Goal: Task Accomplishment & Management: Use online tool/utility

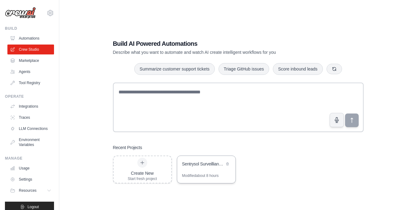
click at [221, 176] on div "Modified about 8 hours" at bounding box center [206, 178] width 58 height 10
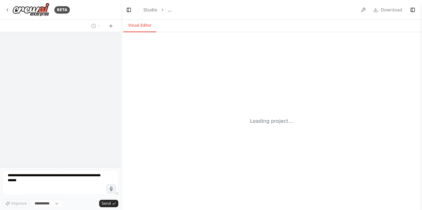
select select "****"
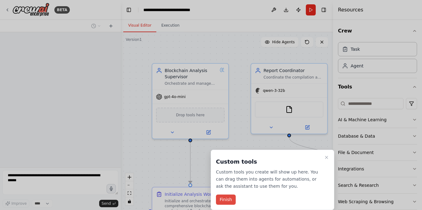
click at [230, 196] on button "Finish" at bounding box center [226, 199] width 20 height 10
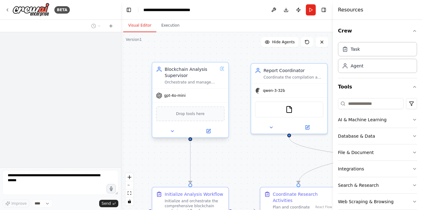
click at [180, 99] on div "gpt-4o-mini" at bounding box center [190, 96] width 76 height 14
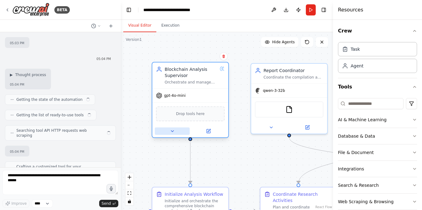
click at [172, 130] on icon at bounding box center [172, 130] width 5 height 5
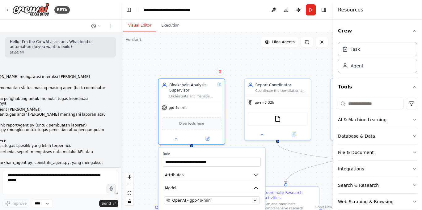
scroll to position [26047, 0]
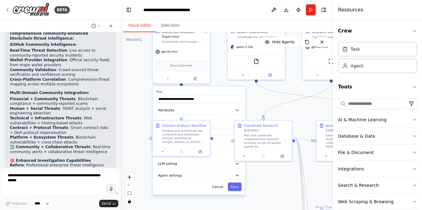
drag, startPoint x: 225, startPoint y: 98, endPoint x: 222, endPoint y: 74, distance: 24.9
click at [222, 74] on div ".deletable-edge-delete-btn { width: 20px; height: 20px; border: 0px solid #ffff…" at bounding box center [227, 120] width 212 height 177
click at [160, 152] on button at bounding box center [162, 151] width 16 height 6
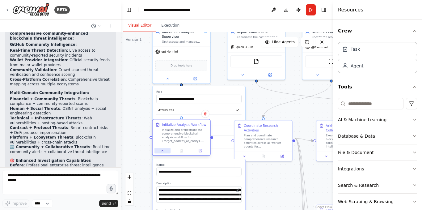
click at [166, 152] on button at bounding box center [162, 151] width 16 height 6
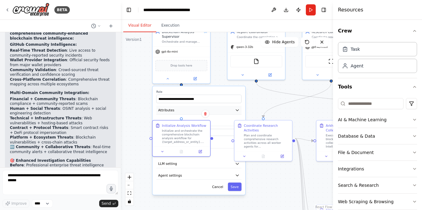
click at [221, 110] on button "Attributes" at bounding box center [198, 110] width 85 height 9
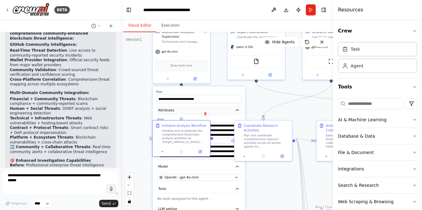
click at [221, 110] on button "Attributes" at bounding box center [198, 110] width 85 height 9
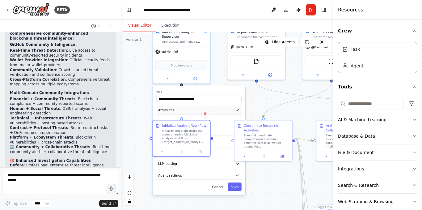
click at [221, 110] on button "Attributes" at bounding box center [198, 110] width 85 height 9
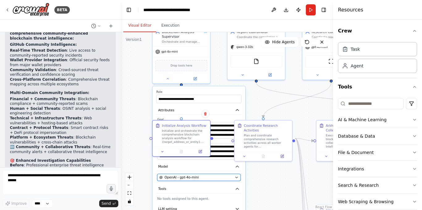
click at [226, 180] on button "OpenAI - gpt-4o-mini" at bounding box center [198, 176] width 83 height 7
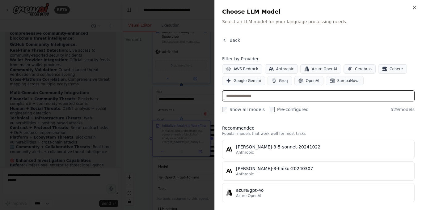
click at [270, 97] on input "text" at bounding box center [318, 95] width 192 height 11
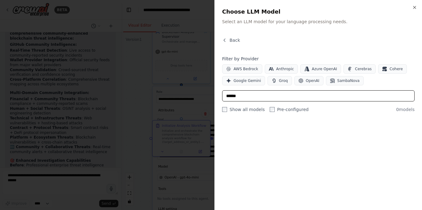
type input "******"
click at [227, 111] on label "Show all models" at bounding box center [243, 109] width 43 height 6
click at [227, 37] on button "Back" at bounding box center [231, 40] width 18 height 6
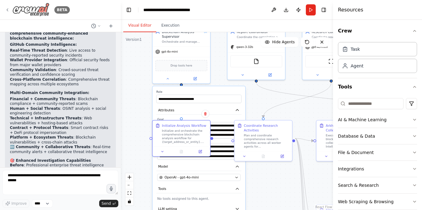
click at [6, 9] on icon at bounding box center [7, 9] width 5 height 5
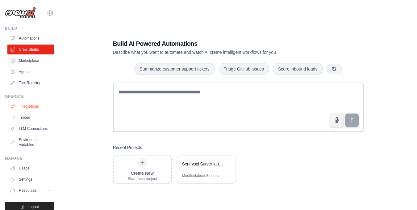
click at [36, 106] on link "Integrations" at bounding box center [31, 106] width 47 height 10
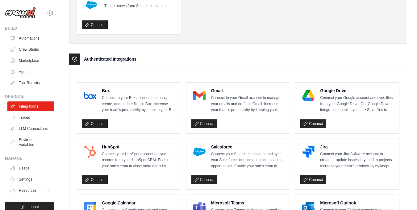
scroll to position [154, 0]
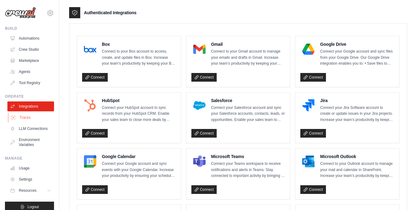
click at [23, 118] on link "Traces" at bounding box center [31, 117] width 47 height 10
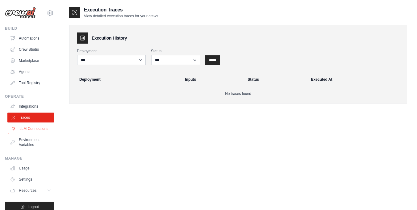
click at [32, 133] on link "LLM Connections" at bounding box center [31, 128] width 47 height 10
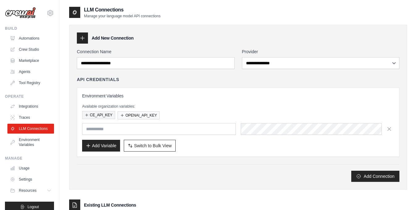
click at [103, 114] on button "CE_API_KEY" at bounding box center [98, 115] width 33 height 8
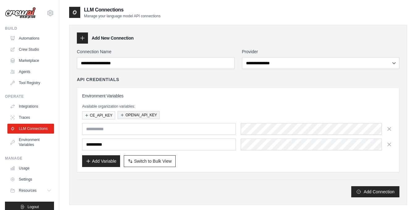
click at [129, 114] on button "OPENAI_API_KEY" at bounding box center [139, 115] width 42 height 8
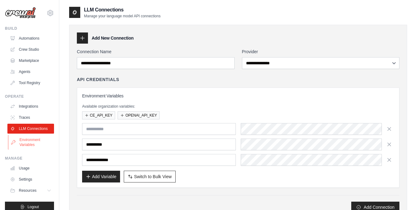
scroll to position [12, 0]
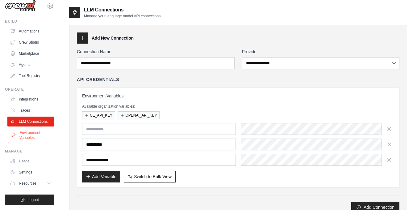
click at [30, 138] on link "Environment Variables" at bounding box center [31, 134] width 47 height 15
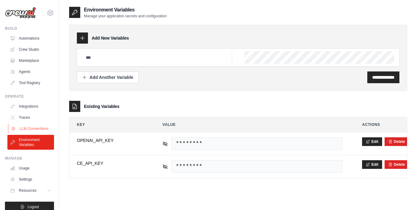
click at [34, 133] on link "LLM Connections" at bounding box center [31, 128] width 47 height 10
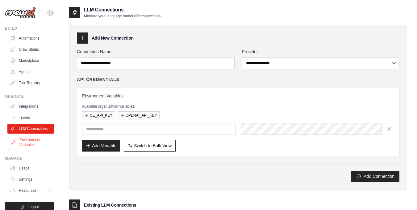
scroll to position [12, 0]
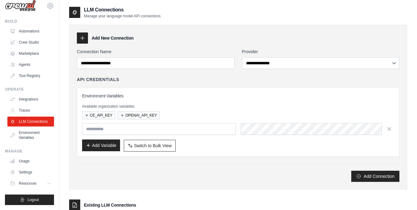
click at [102, 146] on button "Add Variable" at bounding box center [101, 145] width 38 height 12
click at [371, 173] on button "Add Connection" at bounding box center [375, 175] width 48 height 11
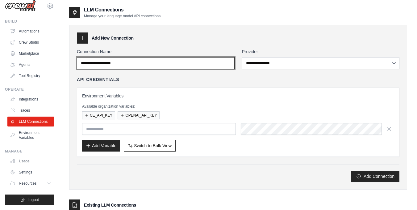
click at [117, 63] on input "Connection Name" at bounding box center [156, 63] width 158 height 12
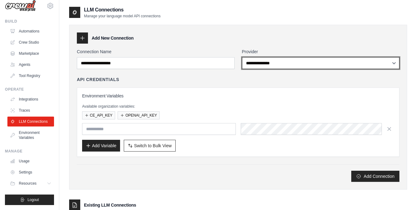
click at [261, 61] on select "**********" at bounding box center [321, 63] width 158 height 12
select select "********"
click at [242, 57] on select "**********" at bounding box center [321, 63] width 158 height 12
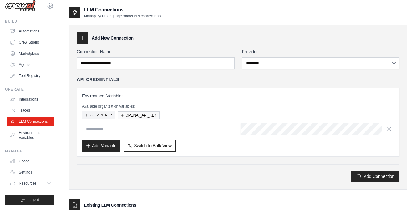
click at [96, 116] on button "CE_API_KEY" at bounding box center [98, 115] width 33 height 8
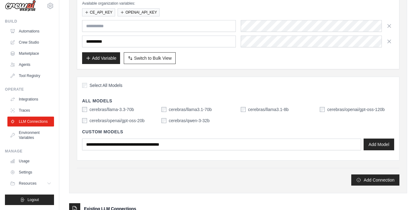
scroll to position [123, 0]
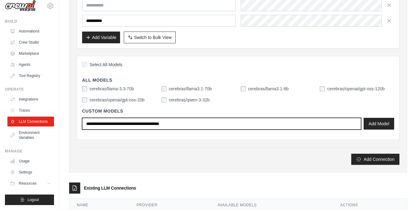
click at [269, 124] on input "text" at bounding box center [221, 124] width 279 height 12
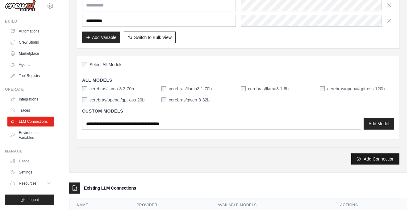
click at [368, 158] on button "Add Connection" at bounding box center [375, 158] width 48 height 11
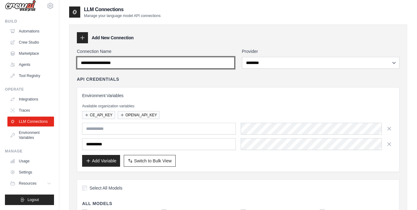
scroll to position [0, 0]
drag, startPoint x: 149, startPoint y: 64, endPoint x: 135, endPoint y: 66, distance: 14.0
click at [135, 66] on input "Connection Name" at bounding box center [156, 63] width 158 height 12
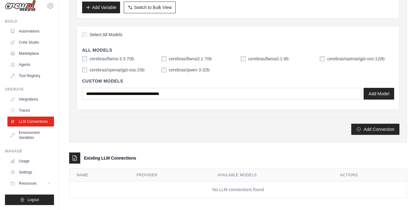
scroll to position [157, 0]
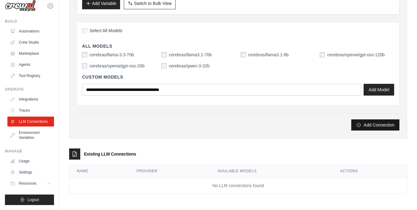
type input "*********"
click at [360, 126] on icon "submit" at bounding box center [359, 125] width 4 height 4
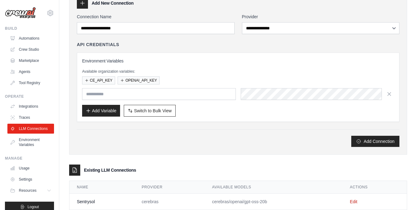
scroll to position [72, 0]
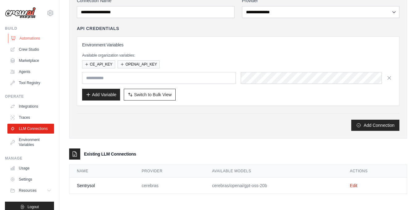
click at [20, 37] on link "Automations" at bounding box center [31, 38] width 47 height 10
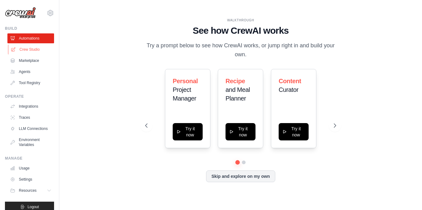
click at [32, 54] on link "Crew Studio" at bounding box center [31, 49] width 47 height 10
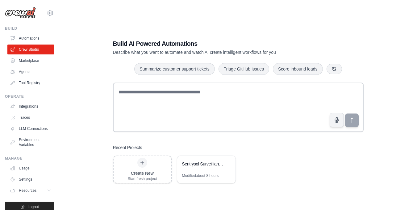
click at [140, 93] on textarea at bounding box center [238, 106] width 251 height 49
click at [145, 159] on div at bounding box center [142, 162] width 10 height 10
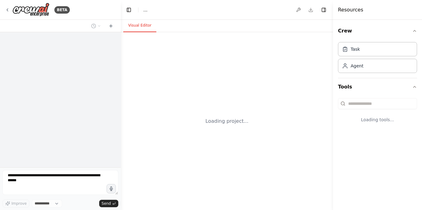
select select "****"
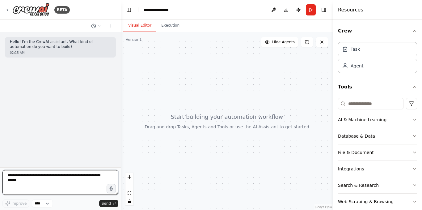
click at [66, 176] on textarea at bounding box center [60, 182] width 116 height 25
click at [352, 48] on div "Task" at bounding box center [354, 49] width 9 height 6
click at [364, 65] on div "Agent" at bounding box center [377, 65] width 79 height 14
click at [55, 182] on textarea at bounding box center [60, 182] width 116 height 25
type textarea "**********"
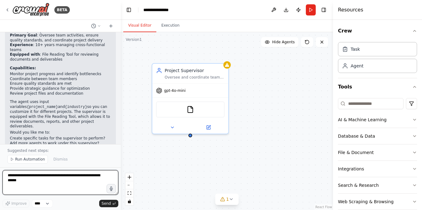
scroll to position [263, 0]
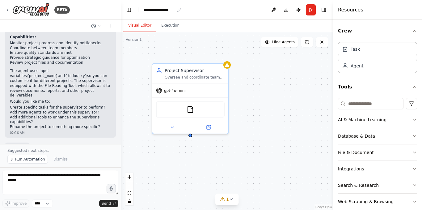
click at [163, 10] on div "**********" at bounding box center [158, 10] width 31 height 6
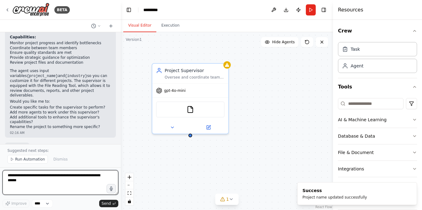
click at [64, 181] on textarea at bounding box center [60, 182] width 116 height 25
type textarea "*"
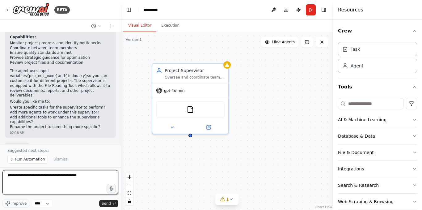
paste textarea "**********"
type textarea "**********"
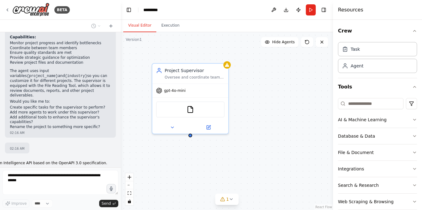
scroll to position [1353, 0]
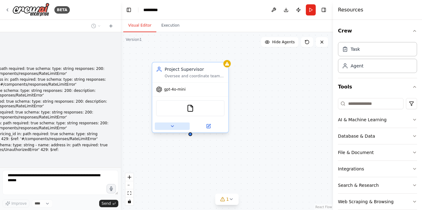
click at [173, 127] on icon at bounding box center [172, 125] width 5 height 5
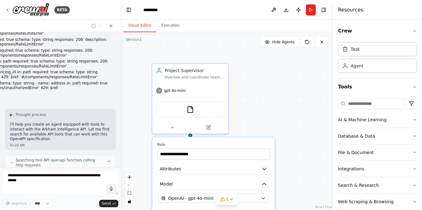
scroll to position [1419, 0]
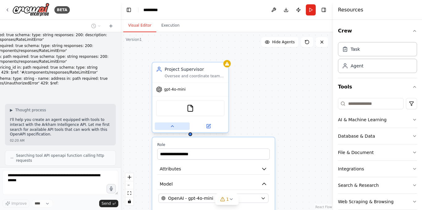
click at [173, 130] on div at bounding box center [190, 126] width 76 height 12
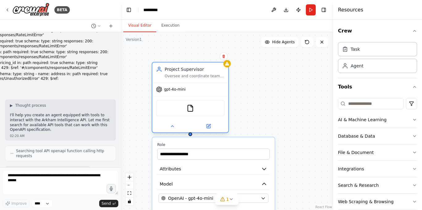
click at [173, 93] on div "gpt-4o-mini" at bounding box center [190, 89] width 76 height 14
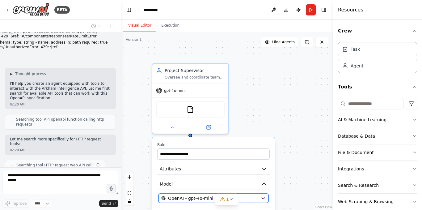
click at [199, 198] on span "OpenAI - gpt-4o-mini" at bounding box center [190, 198] width 45 height 6
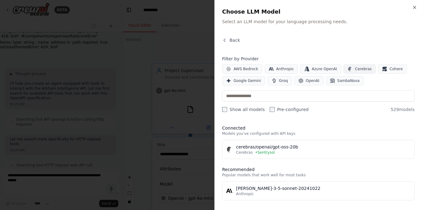
click at [355, 69] on span "Cerebras" at bounding box center [363, 68] width 17 height 5
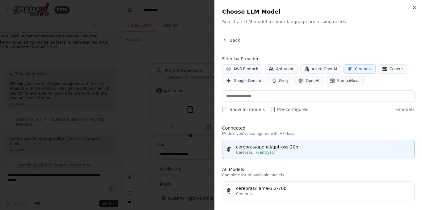
click at [290, 155] on button "cerebras/openai/gpt-oss-20b Cerebras • Sentrysol" at bounding box center [318, 149] width 192 height 19
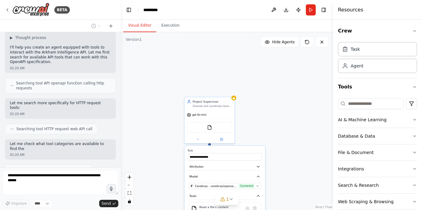
scroll to position [1496, 0]
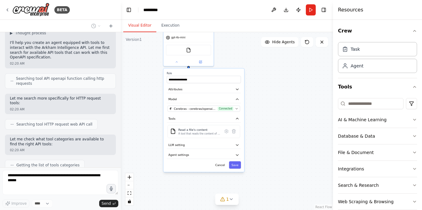
drag, startPoint x: 289, startPoint y: 157, endPoint x: 268, endPoint y: 80, distance: 80.0
click at [268, 80] on div "**********" at bounding box center [227, 120] width 212 height 177
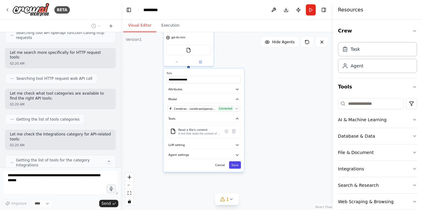
scroll to position [1537, 0]
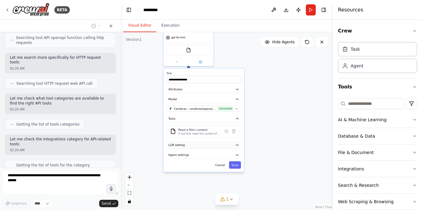
click at [236, 145] on icon "button" at bounding box center [237, 145] width 4 height 4
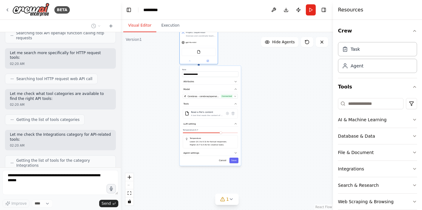
scroll to position [1578, 0]
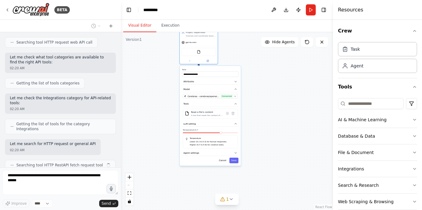
drag, startPoint x: 218, startPoint y: 168, endPoint x: 221, endPoint y: 142, distance: 26.4
click at [221, 142] on div "Lower (0.1 to 0.3) for factual responses. Higher (0.7 to 0.9) for creative task…" at bounding box center [210, 143] width 50 height 6
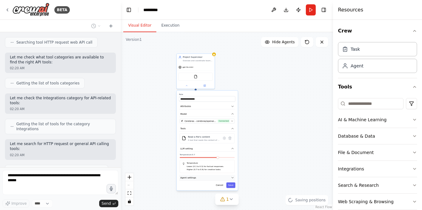
click at [232, 178] on icon "button" at bounding box center [232, 177] width 3 height 3
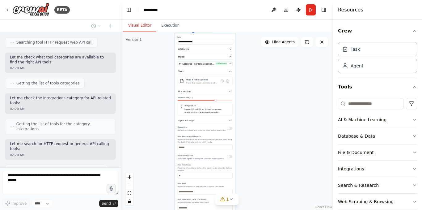
drag, startPoint x: 248, startPoint y: 176, endPoint x: 246, endPoint y: 119, distance: 57.1
click at [246, 119] on div "**********" at bounding box center [227, 120] width 212 height 177
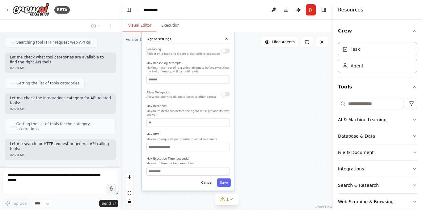
drag, startPoint x: 262, startPoint y: 167, endPoint x: 251, endPoint y: 94, distance: 74.0
click at [251, 94] on div "**********" at bounding box center [227, 120] width 212 height 177
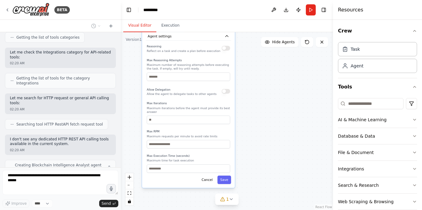
click at [225, 93] on button "button" at bounding box center [226, 91] width 8 height 5
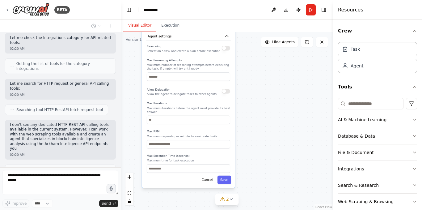
scroll to position [1643, 0]
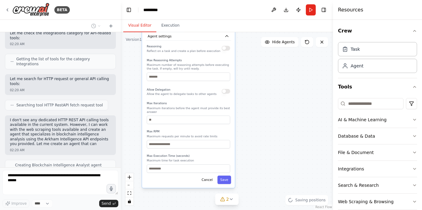
click at [226, 92] on button "button" at bounding box center [226, 91] width 8 height 5
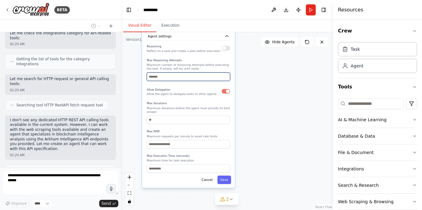
click at [168, 79] on input "number" at bounding box center [188, 76] width 83 height 8
type input "****"
click at [222, 176] on button "Save" at bounding box center [224, 179] width 14 height 8
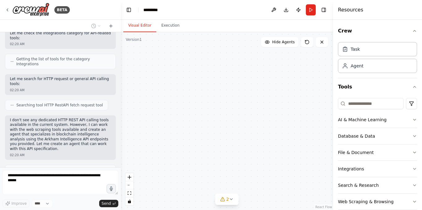
drag, startPoint x: 170, startPoint y: 76, endPoint x: 271, endPoint y: 169, distance: 137.6
click at [271, 169] on div "Project Supervisor Oversee and coordinate team activities for {project_name}, e…" at bounding box center [227, 120] width 212 height 177
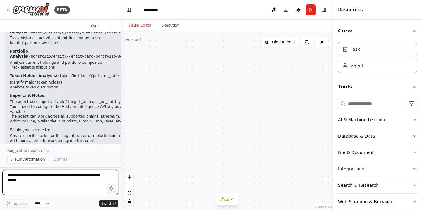
scroll to position [1842, 0]
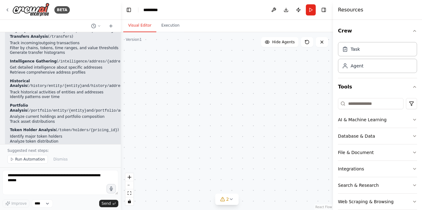
drag, startPoint x: 186, startPoint y: 74, endPoint x: 217, endPoint y: 185, distance: 115.5
click at [217, 185] on div "Project Supervisor Oversee and coordinate team activities for {project_name}, e…" at bounding box center [227, 120] width 212 height 177
drag, startPoint x: 300, startPoint y: 77, endPoint x: 209, endPoint y: 136, distance: 108.7
click at [209, 137] on div "Project Supervisor Oversee and coordinate team activities for {project_name}, e…" at bounding box center [227, 120] width 212 height 177
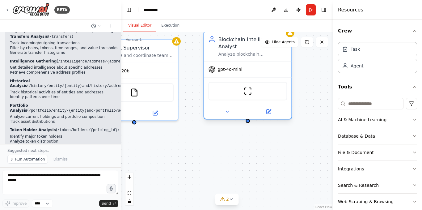
drag, startPoint x: 247, startPoint y: 73, endPoint x: 244, endPoint y: 62, distance: 10.6
click at [244, 62] on div "gpt-4o-mini" at bounding box center [247, 69] width 87 height 16
drag, startPoint x: 238, startPoint y: 53, endPoint x: 240, endPoint y: 59, distance: 5.5
click at [240, 57] on div "Analyze blockchain transactions, addresses, and entities using the Arkham Intel…" at bounding box center [252, 54] width 69 height 6
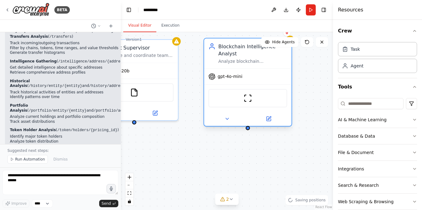
click at [238, 57] on div "Blockchain Intelligence Analyst Analyze blockchain transactions, addresses, and…" at bounding box center [252, 53] width 69 height 21
click at [229, 123] on div at bounding box center [247, 118] width 87 height 14
click at [269, 119] on icon at bounding box center [268, 118] width 4 height 4
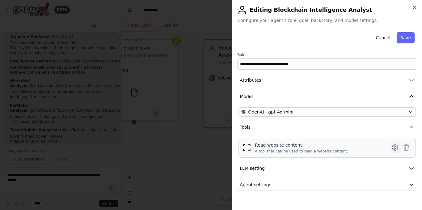
click at [394, 145] on icon at bounding box center [394, 147] width 5 height 6
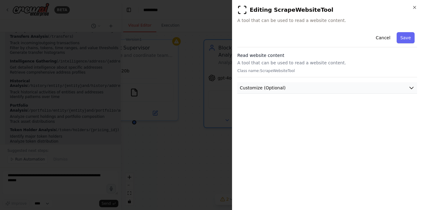
click at [288, 90] on button "Customize (Optional)" at bounding box center [327, 87] width 180 height 11
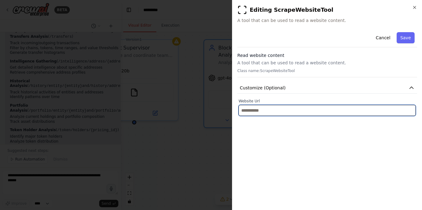
click at [277, 107] on input "text" at bounding box center [326, 110] width 177 height 11
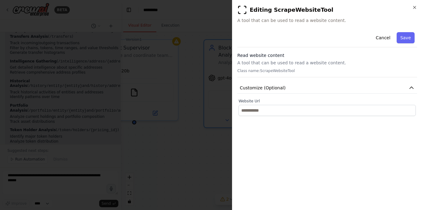
click at [259, 64] on p "A tool that can be used to read a website content." at bounding box center [327, 63] width 180 height 6
click at [282, 89] on button "Customize (Optional)" at bounding box center [327, 87] width 180 height 11
click at [255, 62] on p "A tool that can be used to read a website content." at bounding box center [327, 63] width 180 height 6
click at [414, 8] on icon "button" at bounding box center [414, 7] width 5 height 5
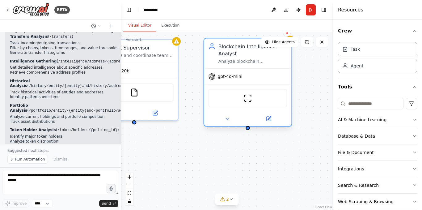
drag, startPoint x: 228, startPoint y: 60, endPoint x: 229, endPoint y: 64, distance: 3.6
click at [229, 64] on div "Analyze blockchain transactions, addresses, and entities using the Arkham Intel…" at bounding box center [252, 61] width 69 height 6
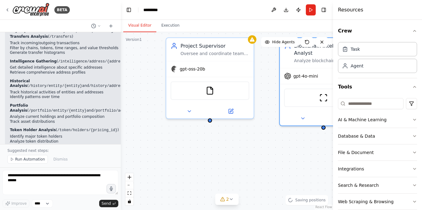
drag, startPoint x: 188, startPoint y: 153, endPoint x: 264, endPoint y: 151, distance: 75.7
click at [264, 151] on div "Project Supervisor Oversee and coordinate team activities for {project_name}, e…" at bounding box center [227, 120] width 212 height 177
click at [206, 50] on div "Oversee and coordinate team activities for {project_name}, ensuring quality sta…" at bounding box center [214, 52] width 69 height 6
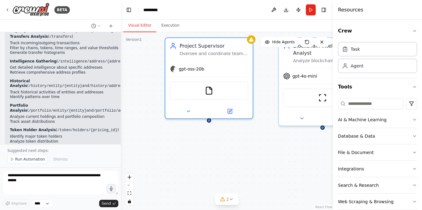
drag, startPoint x: 272, startPoint y: 72, endPoint x: 203, endPoint y: 79, distance: 69.3
click at [203, 79] on div "Project Supervisor Oversee and coordinate team activities for {project_name}, e…" at bounding box center [227, 120] width 212 height 177
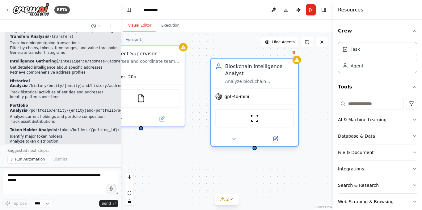
drag, startPoint x: 260, startPoint y: 68, endPoint x: 264, endPoint y: 81, distance: 14.1
click at [264, 81] on div "Analyze blockchain transactions, addresses, and entities using the Arkham Intel…" at bounding box center [259, 81] width 69 height 6
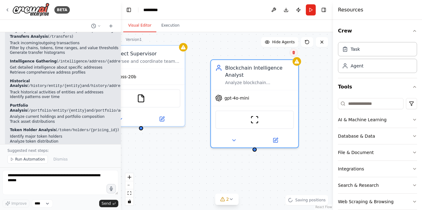
click at [294, 54] on icon at bounding box center [294, 53] width 4 height 4
click at [285, 53] on button "Confirm" at bounding box center [276, 52] width 22 height 7
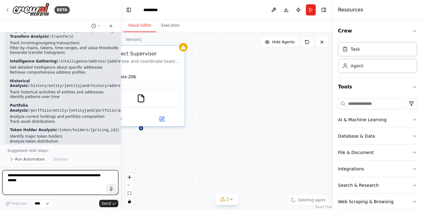
click at [37, 183] on textarea at bounding box center [60, 182] width 116 height 25
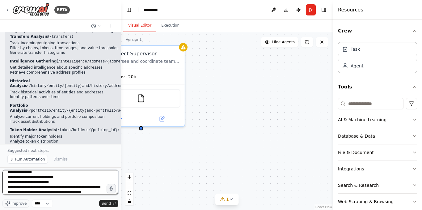
scroll to position [28, 0]
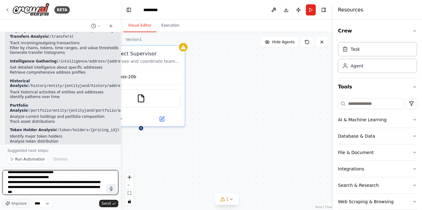
type textarea "**********"
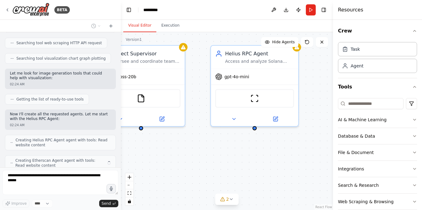
scroll to position [2182, 0]
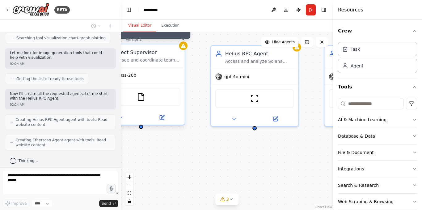
click at [184, 46] on icon at bounding box center [183, 46] width 5 height 4
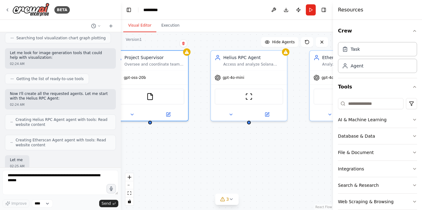
scroll to position [2218, 0]
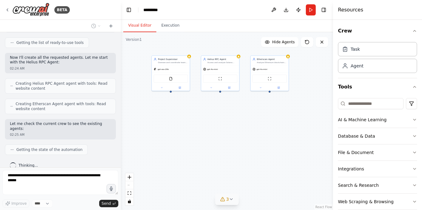
click at [233, 197] on icon at bounding box center [231, 198] width 5 height 5
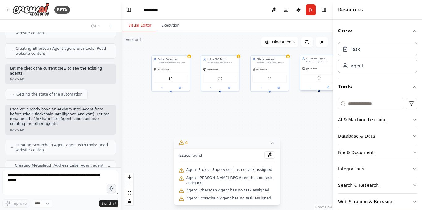
scroll to position [2294, 0]
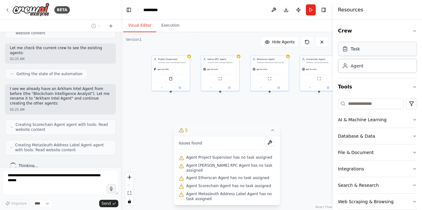
click at [393, 52] on div "Task" at bounding box center [377, 49] width 79 height 14
click at [377, 64] on div "Agent" at bounding box center [377, 65] width 79 height 14
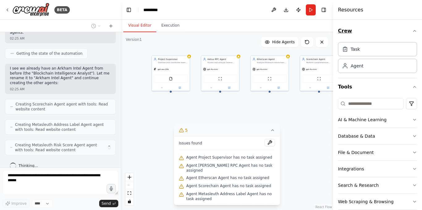
click at [412, 30] on icon "button" at bounding box center [414, 30] width 5 height 5
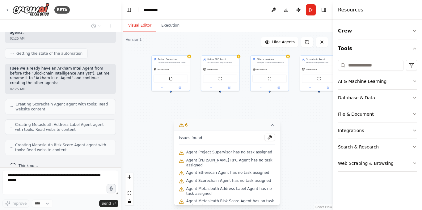
click at [411, 30] on button "Crew" at bounding box center [377, 30] width 79 height 17
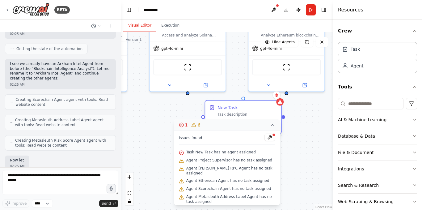
drag, startPoint x: 235, startPoint y: 64, endPoint x: 252, endPoint y: 117, distance: 56.3
click at [252, 117] on div "New Task Task description" at bounding box center [243, 111] width 76 height 20
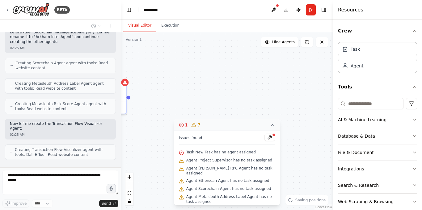
drag, startPoint x: 310, startPoint y: 128, endPoint x: 310, endPoint y: 65, distance: 63.9
click at [310, 65] on div "Project Supervisor Oversee and coordinate team activities for {project_name}, e…" at bounding box center [227, 120] width 212 height 177
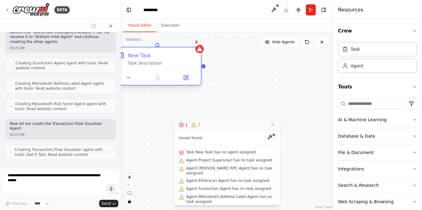
drag, startPoint x: 174, startPoint y: 81, endPoint x: 178, endPoint y: 60, distance: 21.4
click at [178, 60] on div "New Task Task description" at bounding box center [162, 59] width 69 height 14
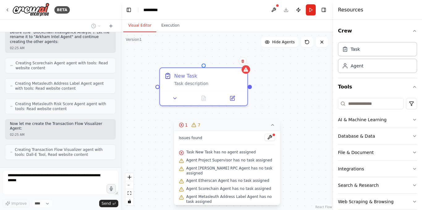
drag, startPoint x: 226, startPoint y: 65, endPoint x: 308, endPoint y: 95, distance: 88.0
click at [308, 95] on div "Project Supervisor Oversee and coordinate team activities for {project_name}, e…" at bounding box center [227, 120] width 212 height 177
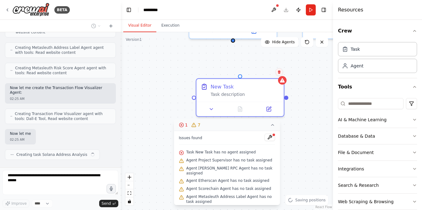
click at [278, 73] on icon at bounding box center [279, 71] width 2 height 3
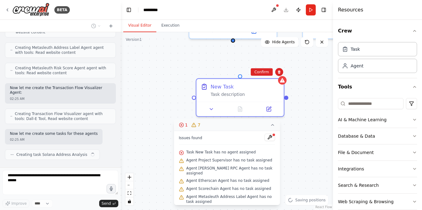
scroll to position [2396, 0]
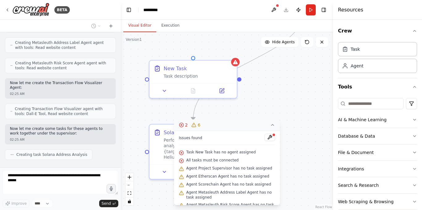
drag, startPoint x: 273, startPoint y: 77, endPoint x: 232, endPoint y: 38, distance: 57.6
click at [232, 38] on div ".deletable-edge-delete-btn { width: 20px; height: 20px; border: 0px solid #ffff…" at bounding box center [227, 120] width 212 height 177
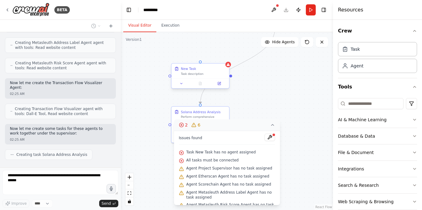
scroll to position [2411, 0]
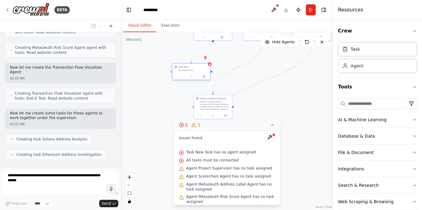
drag, startPoint x: 225, startPoint y: 72, endPoint x: 200, endPoint y: 66, distance: 25.0
click at [200, 66] on div "New Task Task description" at bounding box center [193, 68] width 30 height 6
click at [203, 55] on icon at bounding box center [202, 54] width 2 height 3
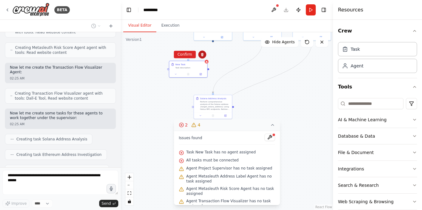
scroll to position [2427, 0]
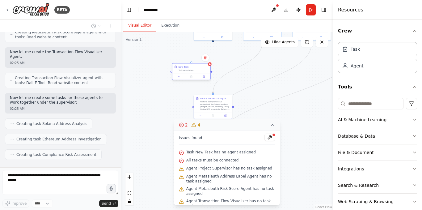
drag, startPoint x: 217, startPoint y: 70, endPoint x: 196, endPoint y: 65, distance: 22.2
click at [196, 65] on div "New Task" at bounding box center [193, 66] width 30 height 3
click at [199, 55] on icon at bounding box center [199, 54] width 4 height 4
click at [184, 54] on button "Confirm" at bounding box center [181, 54] width 22 height 7
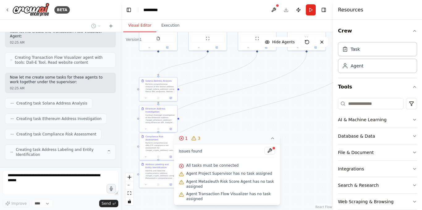
drag, startPoint x: 220, startPoint y: 58, endPoint x: 155, endPoint y: 69, distance: 66.1
click at [156, 69] on div ".deletable-edge-delete-btn { width: 20px; height: 20px; border: 0px solid #ffff…" at bounding box center [227, 120] width 212 height 177
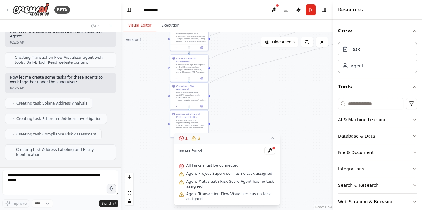
drag, startPoint x: 222, startPoint y: 84, endPoint x: 264, endPoint y: 32, distance: 66.3
click at [264, 32] on div "Visual Editor Execution Version 1 Show Tools Hide Agents .deletable-edge-delete…" at bounding box center [227, 115] width 212 height 190
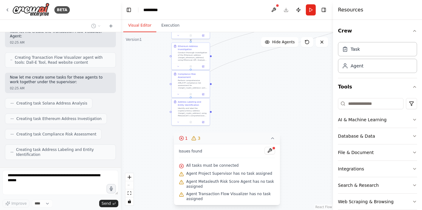
drag, startPoint x: 265, startPoint y: 98, endPoint x: 277, endPoint y: 82, distance: 20.3
click at [277, 82] on div ".deletable-edge-delete-btn { width: 20px; height: 20px; border: 0px solid #ffff…" at bounding box center [227, 120] width 212 height 177
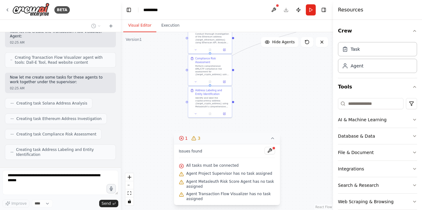
scroll to position [2463, 0]
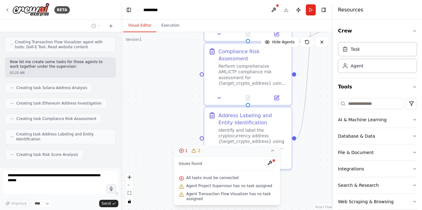
drag, startPoint x: 182, startPoint y: 82, endPoint x: 157, endPoint y: 48, distance: 42.2
click at [157, 48] on div ".deletable-edge-delete-btn { width: 20px; height: 20px; border: 0px solid #ffff…" at bounding box center [227, 120] width 212 height 177
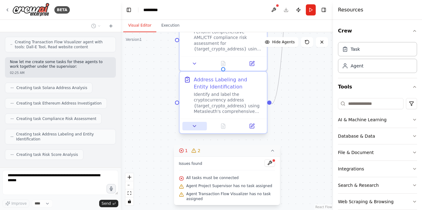
click at [193, 124] on icon at bounding box center [195, 126] width 6 height 6
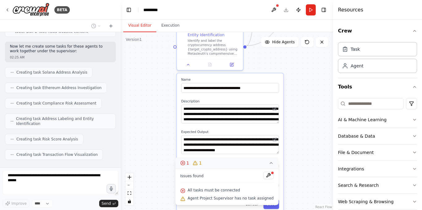
drag, startPoint x: 288, startPoint y: 123, endPoint x: 281, endPoint y: 56, distance: 67.1
click at [281, 56] on div ".deletable-edge-delete-btn { width: 20px; height: 20px; border: 0px solid #ffff…" at bounding box center [227, 120] width 212 height 177
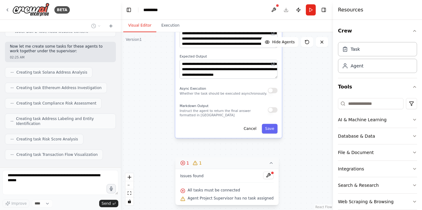
drag, startPoint x: 298, startPoint y: 145, endPoint x: 290, endPoint y: 70, distance: 75.8
click at [290, 70] on div ".deletable-edge-delete-btn { width: 20px; height: 20px; border: 0px solid #ffff…" at bounding box center [227, 120] width 212 height 177
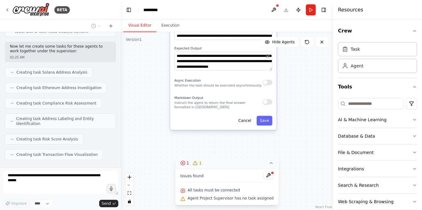
scroll to position [2494, 0]
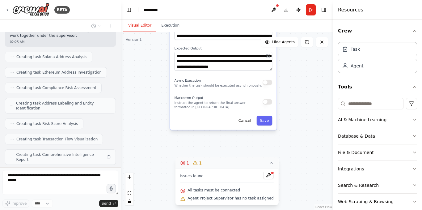
click at [266, 84] on button "button" at bounding box center [267, 82] width 10 height 5
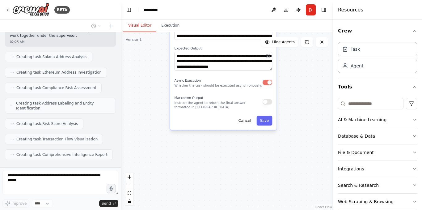
click at [268, 106] on div "Markdown Output Instruct the agent to return the final answer formatted in Mark…" at bounding box center [223, 101] width 98 height 15
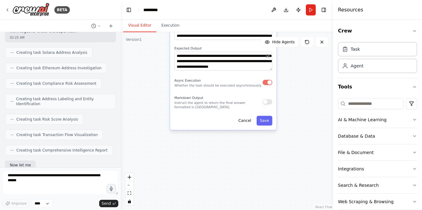
scroll to position [2534, 0]
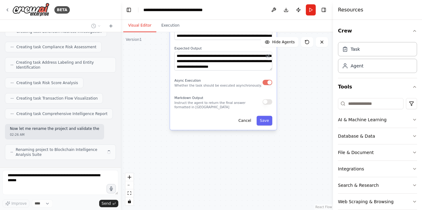
click at [269, 103] on button "button" at bounding box center [267, 101] width 10 height 5
click at [269, 121] on button "Save" at bounding box center [264, 120] width 16 height 10
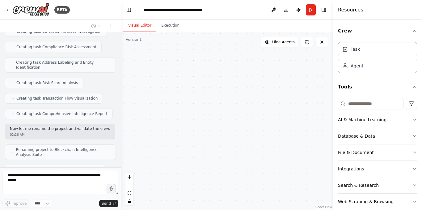
scroll to position [2550, 0]
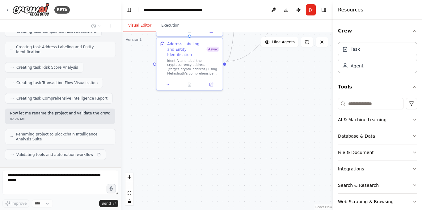
drag, startPoint x: 275, startPoint y: 65, endPoint x: 262, endPoint y: 162, distance: 98.8
click at [262, 162] on div ".deletable-edge-delete-btn { width: 20px; height: 20px; border: 0px solid #ffff…" at bounding box center [227, 120] width 212 height 177
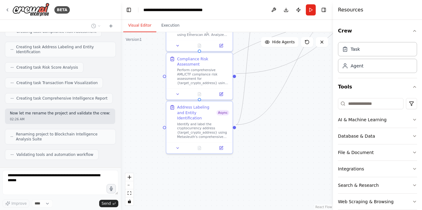
drag, startPoint x: 232, startPoint y: 79, endPoint x: 242, endPoint y: 155, distance: 77.2
click at [242, 155] on div ".deletable-edge-delete-btn { width: 20px; height: 20px; border: 0px solid #ffff…" at bounding box center [227, 120] width 212 height 177
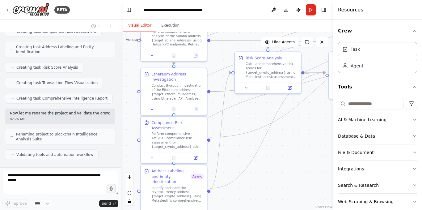
drag, startPoint x: 249, startPoint y: 104, endPoint x: 216, endPoint y: 154, distance: 60.6
click at [217, 155] on div ".deletable-edge-delete-btn { width: 20px; height: 20px; border: 0px solid #ffff…" at bounding box center [227, 120] width 212 height 177
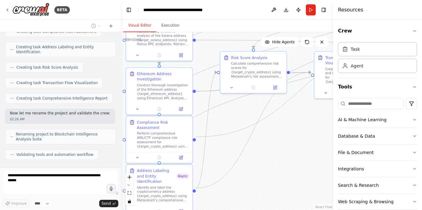
drag, startPoint x: 284, startPoint y: 149, endPoint x: 225, endPoint y: 131, distance: 61.6
click at [227, 133] on div ".deletable-edge-delete-btn { width: 20px; height: 20px; border: 0px solid #ffff…" at bounding box center [227, 120] width 212 height 177
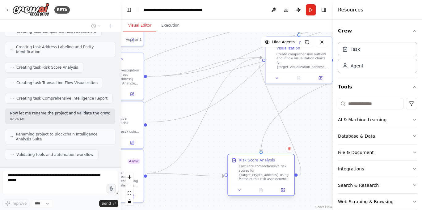
drag, startPoint x: 210, startPoint y: 53, endPoint x: 262, endPoint y: 172, distance: 130.4
click at [262, 172] on div "Calculate comprehensive risk scores for {target_crypto_address} using Metasleut…" at bounding box center [265, 172] width 52 height 17
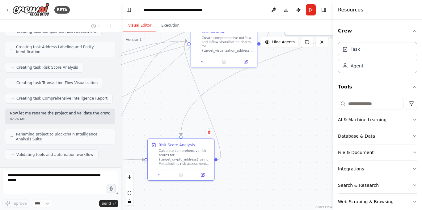
drag, startPoint x: 311, startPoint y: 136, endPoint x: 230, endPoint y: 97, distance: 89.6
click at [235, 120] on div ".deletable-edge-delete-btn { width: 20px; height: 20px; border: 0px solid #ffff…" at bounding box center [227, 120] width 212 height 177
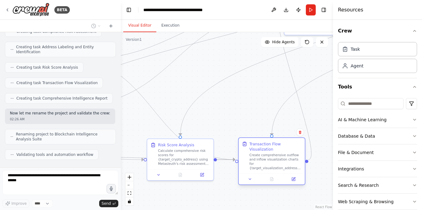
drag, startPoint x: 224, startPoint y: 43, endPoint x: 274, endPoint y: 163, distance: 130.4
click at [274, 163] on div "Create comprehensive outflow and inflow visualization charts for {target_visual…" at bounding box center [275, 161] width 52 height 17
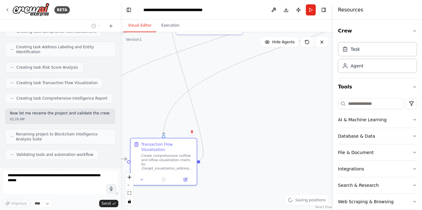
drag, startPoint x: 251, startPoint y: 115, endPoint x: 143, endPoint y: 114, distance: 108.0
click at [143, 114] on div ".deletable-edge-delete-btn { width: 20px; height: 20px; border: 0px solid #ffff…" at bounding box center [227, 120] width 212 height 177
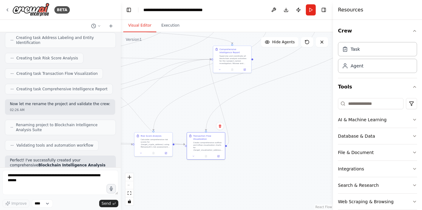
drag, startPoint x: 226, startPoint y: 76, endPoint x: 232, endPoint y: 94, distance: 19.4
click at [232, 94] on div ".deletable-edge-delete-btn { width: 20px; height: 20px; border: 0px solid #ffff…" at bounding box center [227, 120] width 212 height 177
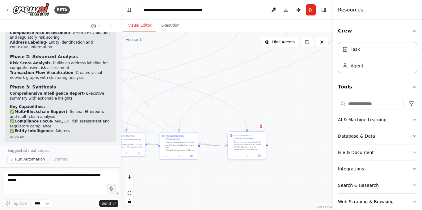
drag, startPoint x: 229, startPoint y: 60, endPoint x: 242, endPoint y: 145, distance: 86.8
click at [242, 145] on div "Supervise and coordinate all blockchain analysis activities for the {project_na…" at bounding box center [249, 145] width 30 height 10
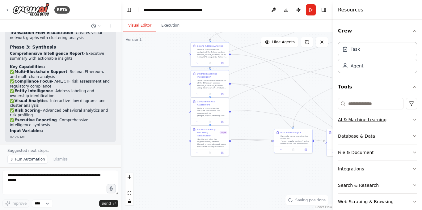
drag, startPoint x: 198, startPoint y: 124, endPoint x: 364, endPoint y: 121, distance: 166.7
click at [364, 121] on div "BETA Hello! I'm the CrewAI assistant. What kind of automation do you want to bu…" at bounding box center [211, 105] width 422 height 210
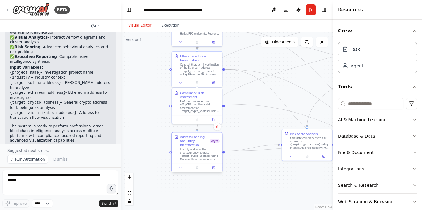
scroll to position [2959, 0]
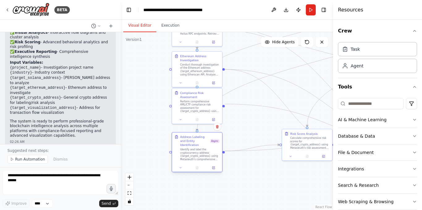
drag, startPoint x: 203, startPoint y: 146, endPoint x: 202, endPoint y: 156, distance: 10.2
click at [202, 156] on div "Identify and label the cryptocurrency address {target_crypto_address} using Met…" at bounding box center [200, 154] width 40 height 13
click at [197, 103] on div "Perform comprehensive AML/CTF compliance risk assessment for {target_crypto_add…" at bounding box center [200, 105] width 40 height 13
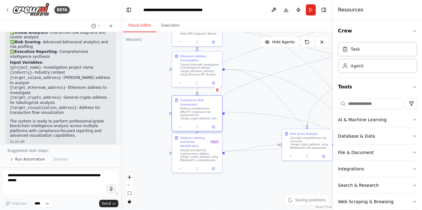
drag, startPoint x: 193, startPoint y: 103, endPoint x: 194, endPoint y: 111, distance: 8.5
click at [194, 111] on div "Perform comprehensive AML/CTF compliance risk assessment for {target_crypto_add…" at bounding box center [200, 113] width 40 height 13
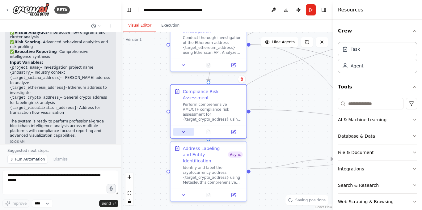
click at [183, 129] on icon at bounding box center [183, 131] width 5 height 5
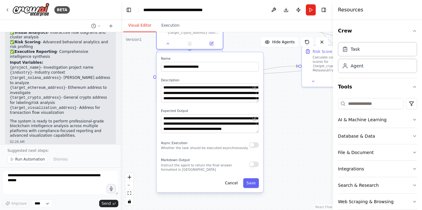
drag, startPoint x: 299, startPoint y: 183, endPoint x: 275, endPoint y: 81, distance: 104.4
click at [275, 81] on div ".deletable-edge-delete-btn { width: 20px; height: 20px; border: 0px solid #ffff…" at bounding box center [227, 120] width 212 height 177
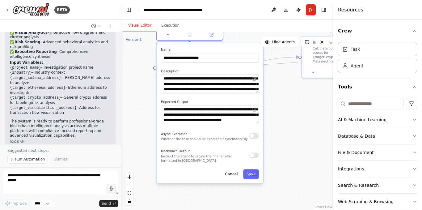
click at [252, 133] on button "button" at bounding box center [254, 135] width 10 height 5
click at [255, 152] on button "button" at bounding box center [254, 154] width 10 height 5
click at [253, 169] on button "Save" at bounding box center [251, 174] width 16 height 10
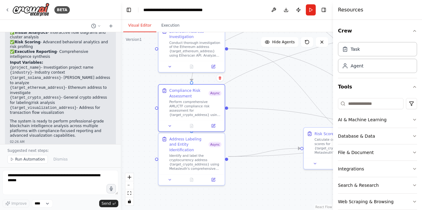
drag, startPoint x: 273, startPoint y: 79, endPoint x: 273, endPoint y: 181, distance: 101.2
click at [273, 181] on div ".deletable-edge-delete-btn { width: 20px; height: 20px; border: 0px solid #ffff…" at bounding box center [227, 120] width 212 height 177
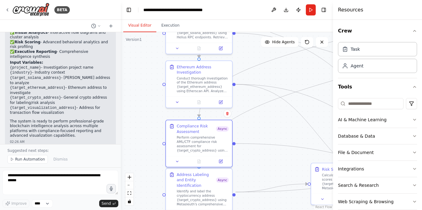
drag, startPoint x: 255, startPoint y: 110, endPoint x: 260, endPoint y: 127, distance: 17.7
click at [260, 127] on div ".deletable-edge-delete-btn { width: 20px; height: 20px; border: 0px solid #ffff…" at bounding box center [227, 120] width 212 height 177
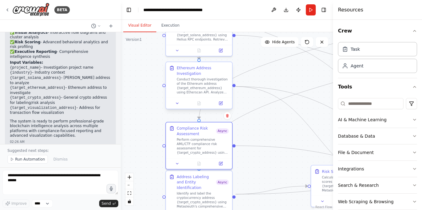
click at [199, 87] on div "Conduct thorough investigation of the Ethereum address {target_ethereum_address…" at bounding box center [203, 85] width 52 height 17
click at [177, 102] on icon at bounding box center [177, 103] width 4 height 4
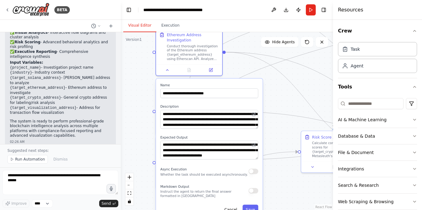
drag, startPoint x: 293, startPoint y: 160, endPoint x: 275, endPoint y: 82, distance: 79.2
click at [275, 82] on div ".deletable-edge-delete-btn { width: 20px; height: 20px; border: 0px solid #ffff…" at bounding box center [227, 120] width 212 height 177
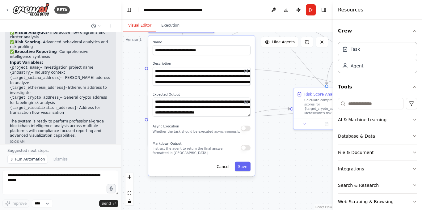
click at [246, 130] on button "button" at bounding box center [246, 127] width 10 height 5
click at [244, 149] on button "button" at bounding box center [246, 147] width 10 height 5
click at [243, 168] on button "Save" at bounding box center [243, 166] width 16 height 10
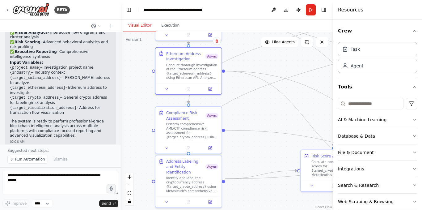
drag, startPoint x: 243, startPoint y: 88, endPoint x: 260, endPoint y: 181, distance: 94.5
click at [260, 181] on div ".deletable-edge-delete-btn { width: 20px; height: 20px; border: 0px solid #ffff…" at bounding box center [227, 120] width 212 height 177
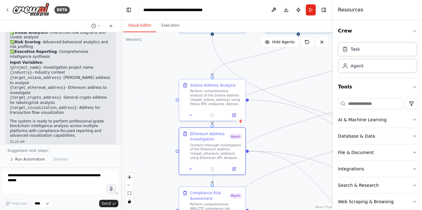
drag, startPoint x: 251, startPoint y: 89, endPoint x: 267, endPoint y: 137, distance: 50.9
click at [267, 137] on div ".deletable-edge-delete-btn { width: 20px; height: 20px; border: 0px solid #ffff…" at bounding box center [227, 120] width 212 height 177
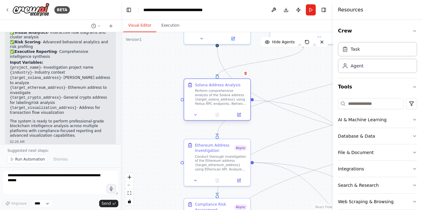
drag, startPoint x: 229, startPoint y: 113, endPoint x: 227, endPoint y: 100, distance: 12.4
click at [227, 100] on div "Perform comprehensive analysis of the Solana address {target_solana_address} us…" at bounding box center [221, 97] width 52 height 17
click at [229, 101] on div "Perform comprehensive analysis of the Solana address {target_solana_address} us…" at bounding box center [221, 97] width 52 height 17
click at [198, 115] on button at bounding box center [195, 114] width 19 height 6
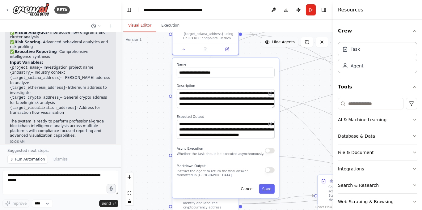
drag, startPoint x: 283, startPoint y: 120, endPoint x: 273, endPoint y: 46, distance: 74.5
click at [273, 46] on div "Version 1 Show Tools Hide Agents .deletable-edge-delete-btn { width: 20px; heig…" at bounding box center [227, 120] width 212 height 177
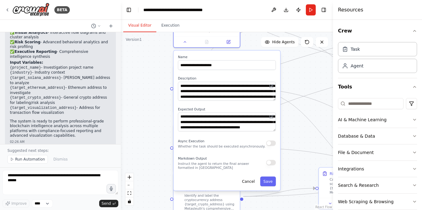
click at [272, 144] on button "button" at bounding box center [271, 142] width 10 height 5
click at [273, 164] on button "button" at bounding box center [271, 162] width 10 height 5
click at [268, 181] on button "Save" at bounding box center [268, 181] width 16 height 10
click at [269, 181] on button "Save" at bounding box center [268, 181] width 16 height 10
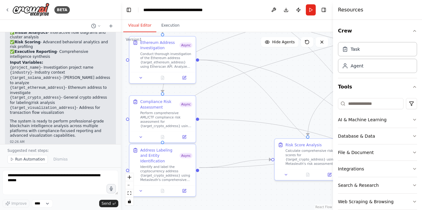
drag, startPoint x: 286, startPoint y: 139, endPoint x: 242, endPoint y: 111, distance: 52.7
click at [242, 111] on div ".deletable-edge-delete-btn { width: 20px; height: 20px; border: 0px solid #ffff…" at bounding box center [227, 120] width 212 height 177
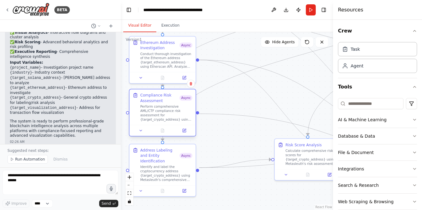
drag, startPoint x: 178, startPoint y: 118, endPoint x: 177, endPoint y: 112, distance: 5.9
click at [177, 112] on div "Perform comprehensive AML/CTF compliance risk assessment for {target_crypto_add…" at bounding box center [166, 112] width 52 height 17
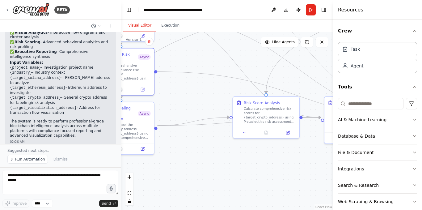
drag, startPoint x: 236, startPoint y: 150, endPoint x: 190, endPoint y: 102, distance: 66.4
click at [191, 103] on div ".deletable-edge-delete-btn { width: 20px; height: 20px; border: 0px solid #ffff…" at bounding box center [227, 120] width 212 height 177
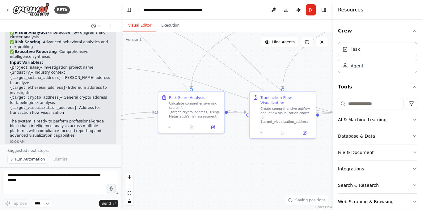
drag, startPoint x: 282, startPoint y: 162, endPoint x: 211, endPoint y: 162, distance: 71.0
click at [211, 162] on div ".deletable-edge-delete-btn { width: 20px; height: 20px; border: 0px solid #ffff…" at bounding box center [227, 120] width 212 height 177
click at [186, 109] on div "Calculate comprehensive risk scores for {target_crypto_address} using Metasleut…" at bounding box center [195, 108] width 52 height 17
click at [171, 127] on icon at bounding box center [169, 126] width 4 height 4
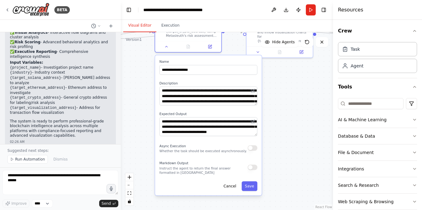
drag, startPoint x: 290, startPoint y: 186, endPoint x: 283, endPoint y: 114, distance: 71.9
click at [288, 99] on div ".deletable-edge-delete-btn { width: 20px; height: 20px; border: 0px solid #ffff…" at bounding box center [227, 120] width 212 height 177
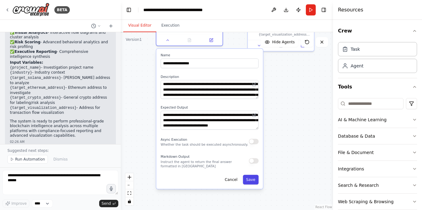
click at [253, 182] on button "Save" at bounding box center [251, 179] width 16 height 10
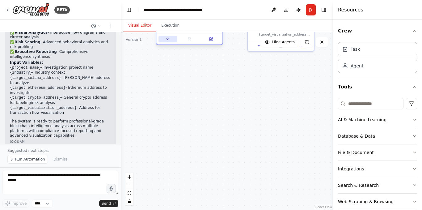
click at [170, 40] on button at bounding box center [167, 39] width 19 height 6
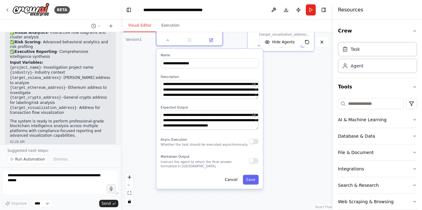
click at [255, 143] on button "button" at bounding box center [254, 141] width 10 height 5
click at [254, 162] on button "button" at bounding box center [254, 160] width 10 height 5
click at [280, 118] on div ".deletable-edge-delete-btn { width: 20px; height: 20px; border: 0px solid #ffff…" at bounding box center [227, 120] width 212 height 177
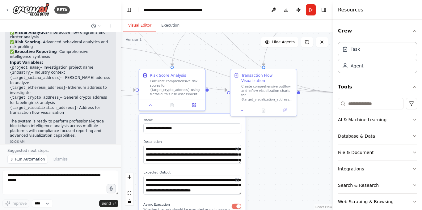
drag, startPoint x: 280, startPoint y: 93, endPoint x: 261, endPoint y: 159, distance: 68.7
click at [261, 159] on div ".deletable-edge-delete-btn { width: 20px; height: 20px; border: 0px solid #ffff…" at bounding box center [227, 120] width 212 height 177
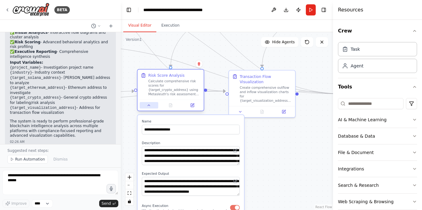
click at [147, 106] on icon at bounding box center [149, 105] width 4 height 4
click at [148, 106] on icon at bounding box center [149, 105] width 2 height 1
click at [155, 88] on div "Calculate comprehensive risk scores for {target_crypto_address} using Metasleut…" at bounding box center [174, 87] width 52 height 17
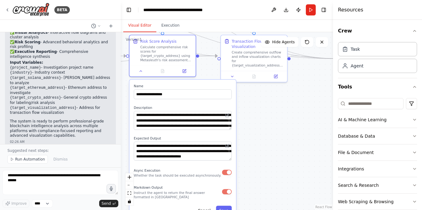
drag, startPoint x: 275, startPoint y: 187, endPoint x: 262, endPoint y: 87, distance: 101.1
click at [262, 87] on div ".deletable-edge-delete-btn { width: 20px; height: 20px; border: 0px solid #ffff…" at bounding box center [227, 120] width 212 height 177
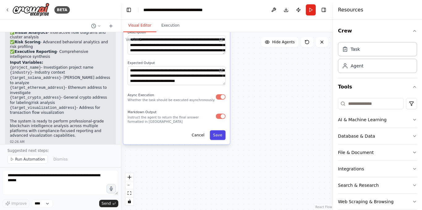
click at [217, 136] on button "Save" at bounding box center [218, 135] width 16 height 10
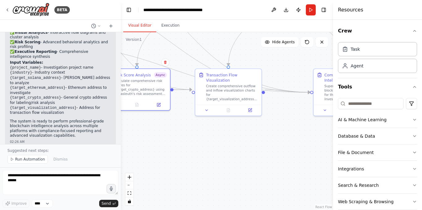
drag, startPoint x: 260, startPoint y: 79, endPoint x: 234, endPoint y: 193, distance: 116.7
click at [235, 195] on div ".deletable-edge-delete-btn { width: 20px; height: 20px; border: 0px solid #ffff…" at bounding box center [227, 120] width 212 height 177
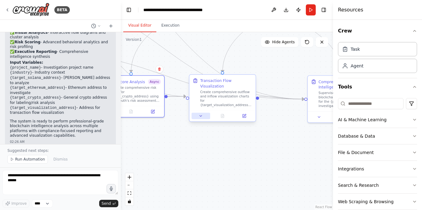
click at [202, 114] on icon at bounding box center [200, 116] width 4 height 4
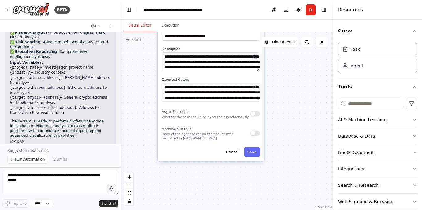
drag, startPoint x: 310, startPoint y: 180, endPoint x: 274, endPoint y: 68, distance: 118.0
click at [274, 68] on div ".deletable-edge-delete-btn { width: 20px; height: 20px; border: 0px solid #ffff…" at bounding box center [227, 120] width 212 height 177
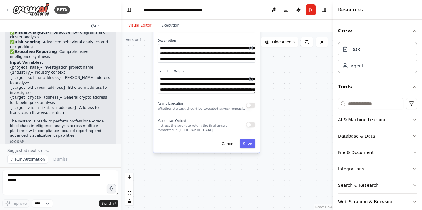
click at [251, 102] on button "button" at bounding box center [251, 104] width 10 height 5
click at [250, 122] on button "button" at bounding box center [251, 124] width 10 height 5
click at [252, 102] on button "button" at bounding box center [251, 104] width 10 height 5
click at [251, 139] on button "Save" at bounding box center [248, 144] width 16 height 10
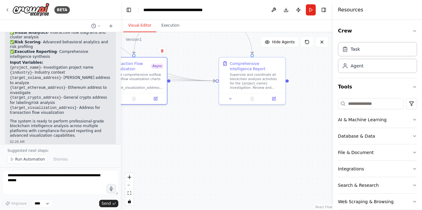
drag, startPoint x: 284, startPoint y: 75, endPoint x: 233, endPoint y: 167, distance: 105.1
click at [233, 167] on div ".deletable-edge-delete-btn { width: 20px; height: 20px; border: 0px solid #ffff…" at bounding box center [227, 120] width 212 height 177
click at [230, 100] on icon at bounding box center [230, 98] width 4 height 4
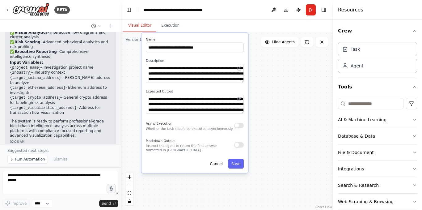
drag, startPoint x: 306, startPoint y: 93, endPoint x: 228, endPoint y: 19, distance: 107.4
click at [228, 19] on main "**********" at bounding box center [227, 105] width 212 height 210
click at [236, 126] on button "button" at bounding box center [239, 125] width 10 height 5
click at [239, 144] on button "button" at bounding box center [239, 144] width 10 height 5
click at [239, 165] on button "Save" at bounding box center [236, 164] width 16 height 10
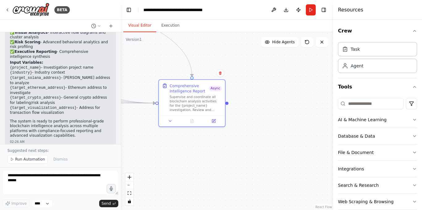
drag, startPoint x: 266, startPoint y: 84, endPoint x: 284, endPoint y: 180, distance: 98.2
click at [284, 180] on div ".deletable-edge-delete-btn { width: 20px; height: 20px; border: 0px solid #ffff…" at bounding box center [227, 120] width 212 height 177
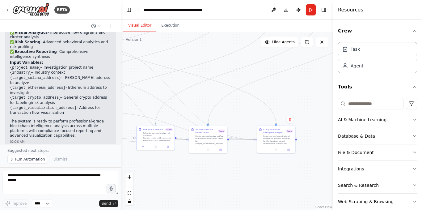
drag, startPoint x: 236, startPoint y: 51, endPoint x: 295, endPoint y: 91, distance: 71.2
click at [295, 91] on div ".deletable-edge-delete-btn { width: 20px; height: 20px; border: 0px solid #ffff…" at bounding box center [227, 120] width 212 height 177
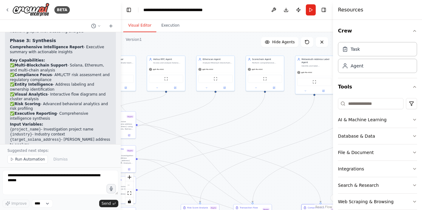
drag, startPoint x: 184, startPoint y: 75, endPoint x: 224, endPoint y: 157, distance: 90.6
click at [224, 157] on div ".deletable-edge-delete-btn { width: 20px; height: 20px; border: 0px solid #ffff…" at bounding box center [227, 120] width 212 height 177
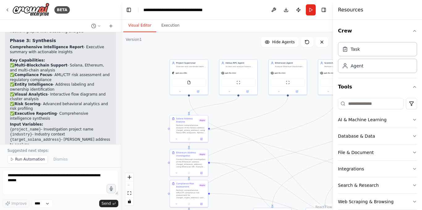
drag, startPoint x: 139, startPoint y: 101, endPoint x: 215, endPoint y: 96, distance: 75.5
click at [216, 102] on div ".deletable-edge-delete-btn { width: 20px; height: 20px; border: 0px solid #ffff…" at bounding box center [227, 120] width 212 height 177
click at [231, 73] on span "gpt-4o-mini" at bounding box center [231, 72] width 11 height 2
click at [230, 91] on icon at bounding box center [229, 91] width 2 height 2
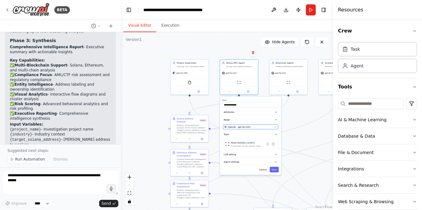
click at [261, 127] on div "OpenAI - gpt-4o-mini" at bounding box center [248, 126] width 48 height 3
click at [276, 127] on icon "button" at bounding box center [275, 126] width 2 height 2
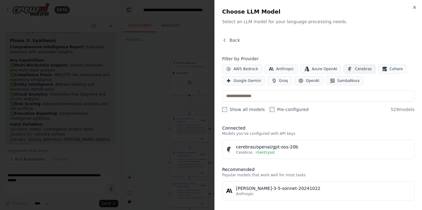
click at [355, 69] on span "Cerebras" at bounding box center [363, 68] width 17 height 5
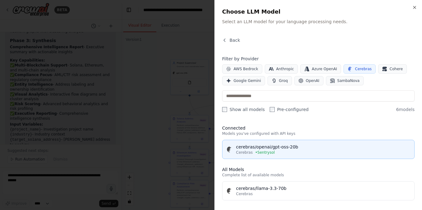
click at [264, 148] on div "cerebras/openai/gpt-oss-20b" at bounding box center [323, 147] width 174 height 6
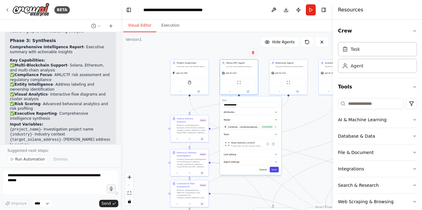
click at [275, 169] on button "Save" at bounding box center [273, 169] width 9 height 6
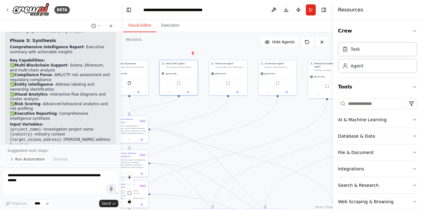
drag, startPoint x: 294, startPoint y: 121, endPoint x: 234, endPoint y: 122, distance: 60.2
click at [234, 122] on div ".deletable-edge-delete-btn { width: 20px; height: 20px; border: 0px solid #ffff…" at bounding box center [227, 120] width 212 height 177
click at [219, 94] on div at bounding box center [228, 91] width 38 height 6
click at [220, 92] on icon at bounding box center [219, 91] width 2 height 2
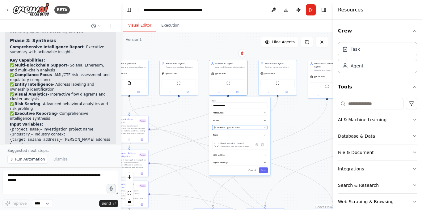
click at [263, 128] on icon "button" at bounding box center [264, 127] width 2 height 2
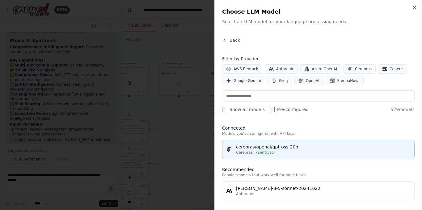
click at [281, 152] on div "Cerebras • Sentrysol" at bounding box center [323, 152] width 174 height 5
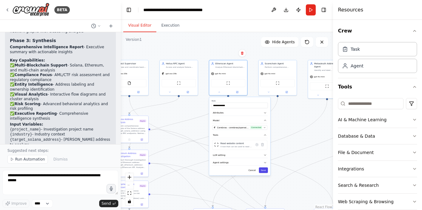
click at [265, 170] on button "Save" at bounding box center [263, 170] width 9 height 6
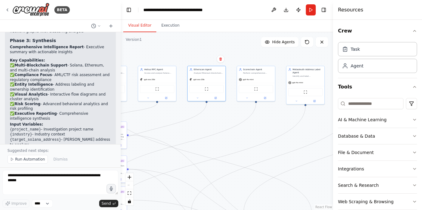
drag, startPoint x: 292, startPoint y: 117, endPoint x: 255, endPoint y: 124, distance: 37.2
click at [256, 124] on div ".deletable-edge-delete-btn { width: 20px; height: 20px; border: 0px solid #ffff…" at bounding box center [227, 120] width 212 height 177
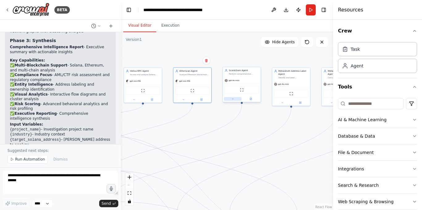
click at [231, 99] on button at bounding box center [233, 99] width 18 height 4
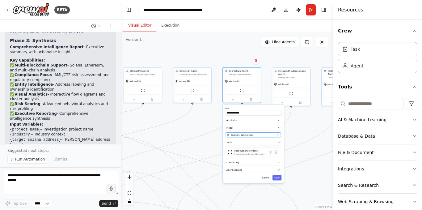
click at [266, 134] on div "OpenAI - gpt-4o-mini" at bounding box center [251, 134] width 48 height 3
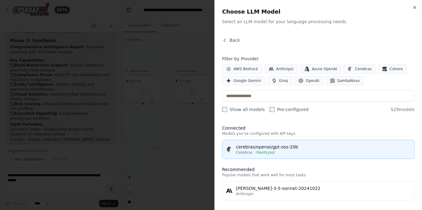
click at [254, 156] on button "cerebras/openai/gpt-oss-20b Cerebras • Sentrysol" at bounding box center [318, 149] width 192 height 19
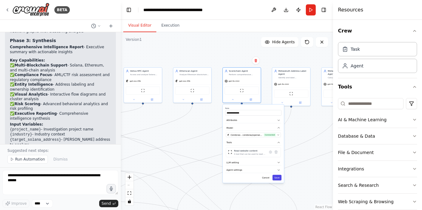
click at [279, 177] on button "Save" at bounding box center [276, 177] width 9 height 6
click at [232, 100] on icon at bounding box center [232, 99] width 2 height 2
click at [246, 167] on button "Agent settings" at bounding box center [253, 170] width 56 height 6
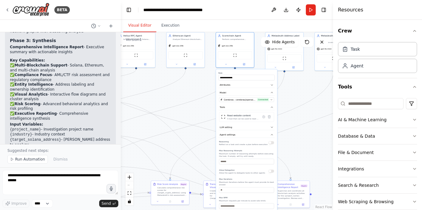
drag, startPoint x: 299, startPoint y: 173, endPoint x: 284, endPoint y: 103, distance: 71.4
click at [285, 104] on div ".deletable-edge-delete-btn { width: 20px; height: 20px; border: 0px solid #ffff…" at bounding box center [227, 120] width 212 height 177
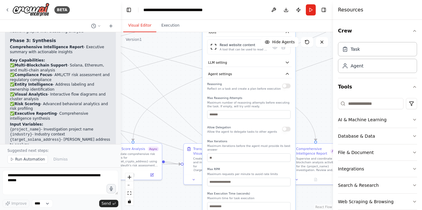
click at [288, 129] on button "button" at bounding box center [286, 129] width 8 height 5
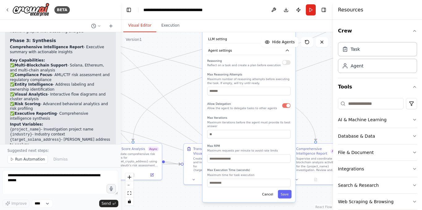
drag, startPoint x: 253, startPoint y: 159, endPoint x: 253, endPoint y: 133, distance: 26.6
click at [252, 135] on div "Reasoning Reflect on a task and create a plan before execution Max Reasoning At…" at bounding box center [248, 122] width 83 height 129
click at [287, 63] on button "button" at bounding box center [286, 62] width 8 height 5
click at [286, 191] on button "Save" at bounding box center [285, 194] width 14 height 8
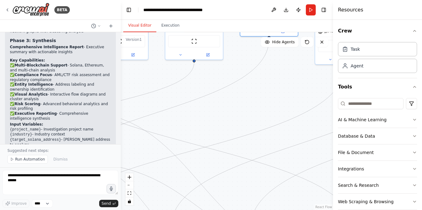
drag, startPoint x: 233, startPoint y: 56, endPoint x: 286, endPoint y: 168, distance: 123.6
click at [286, 168] on div ".deletable-edge-delete-btn { width: 20px; height: 20px; border: 0px solid #ffff…" at bounding box center [227, 120] width 212 height 177
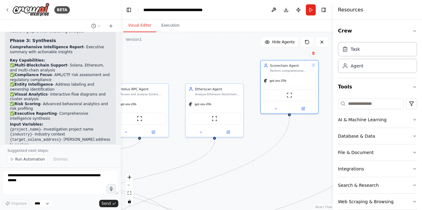
drag, startPoint x: 246, startPoint y: 79, endPoint x: 249, endPoint y: 127, distance: 48.3
click at [249, 127] on div ".deletable-edge-delete-btn { width: 20px; height: 20px; border: 0px solid #ffff…" at bounding box center [227, 120] width 212 height 177
click at [202, 130] on icon at bounding box center [201, 131] width 4 height 4
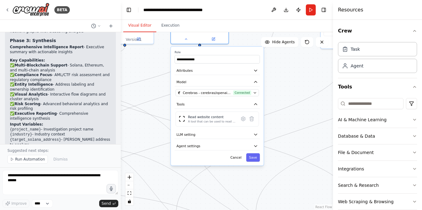
drag, startPoint x: 295, startPoint y: 172, endPoint x: 278, endPoint y: 80, distance: 93.7
click at [281, 76] on div ".deletable-edge-delete-btn { width: 20px; height: 20px; border: 0px solid #ffff…" at bounding box center [227, 120] width 212 height 177
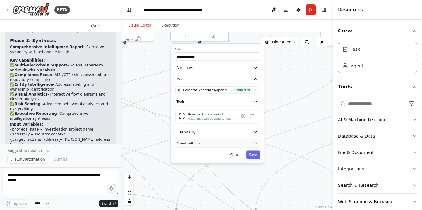
click at [244, 143] on button "Agent settings" at bounding box center [216, 143] width 85 height 9
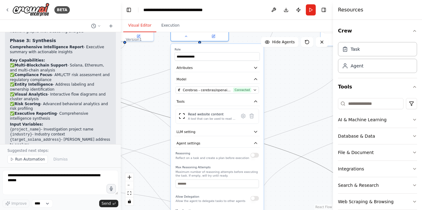
drag, startPoint x: 285, startPoint y: 150, endPoint x: 292, endPoint y: 75, distance: 75.6
click at [292, 75] on div ".deletable-edge-delete-btn { width: 20px; height: 20px; border: 0px solid #ffff…" at bounding box center [227, 120] width 212 height 177
click at [254, 156] on button "button" at bounding box center [254, 154] width 8 height 5
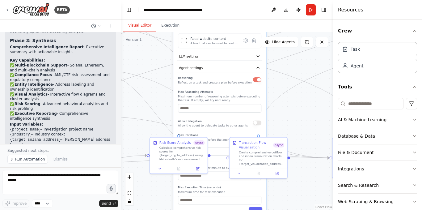
drag, startPoint x: 270, startPoint y: 166, endPoint x: 267, endPoint y: 124, distance: 42.1
click at [272, 90] on div ".deletable-edge-delete-btn { width: 20px; height: 20px; border: 0px solid #ffff…" at bounding box center [227, 120] width 212 height 177
click at [258, 123] on button "button" at bounding box center [257, 122] width 8 height 5
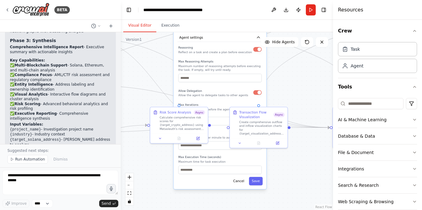
drag, startPoint x: 293, startPoint y: 196, endPoint x: 294, endPoint y: 157, distance: 38.6
click at [294, 157] on div ".deletable-edge-delete-btn { width: 20px; height: 20px; border: 0px solid #ffff…" at bounding box center [227, 120] width 212 height 177
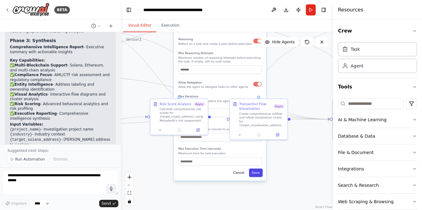
click at [259, 170] on button "Save" at bounding box center [256, 172] width 14 height 8
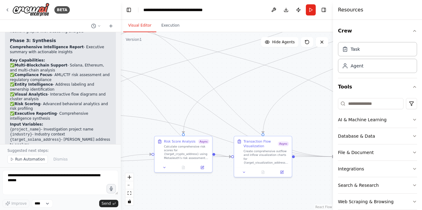
drag, startPoint x: 244, startPoint y: 72, endPoint x: 262, endPoint y: 182, distance: 110.6
click at [265, 176] on div ".deletable-edge-delete-btn { width: 20px; height: 20px; border: 0px solid #ffff…" at bounding box center [227, 120] width 212 height 177
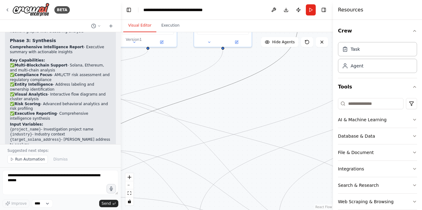
drag, startPoint x: 241, startPoint y: 78, endPoint x: 246, endPoint y: 154, distance: 75.8
click at [246, 158] on div ".deletable-edge-delete-btn { width: 20px; height: 20px; border: 0px solid #ffff…" at bounding box center [227, 120] width 212 height 177
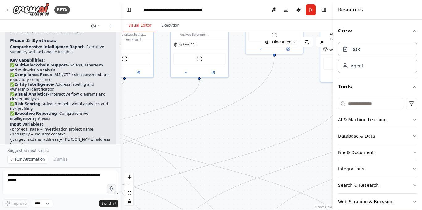
drag, startPoint x: 250, startPoint y: 113, endPoint x: 219, endPoint y: 154, distance: 51.7
click at [219, 154] on div ".deletable-edge-delete-btn { width: 20px; height: 20px; border: 0px solid #ffff…" at bounding box center [227, 120] width 212 height 177
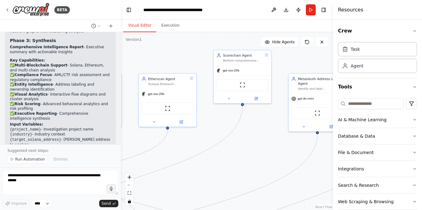
drag, startPoint x: 240, startPoint y: 102, endPoint x: 227, endPoint y: 125, distance: 26.8
click at [227, 125] on div ".deletable-edge-delete-btn { width: 20px; height: 20px; border: 0px solid #ffff…" at bounding box center [227, 120] width 212 height 177
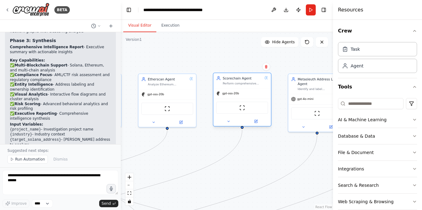
drag, startPoint x: 240, startPoint y: 58, endPoint x: 242, endPoint y: 83, distance: 25.1
click at [242, 83] on div "Perform comprehensive compliance and risk analysis for {target_crypto_address} …" at bounding box center [243, 83] width 40 height 4
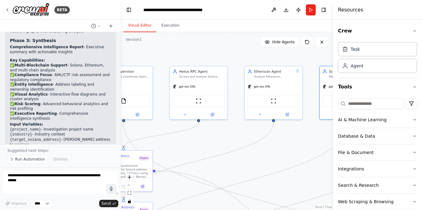
drag, startPoint x: 197, startPoint y: 57, endPoint x: 304, endPoint y: 50, distance: 107.4
click at [304, 50] on div ".deletable-edge-delete-btn { width: 20px; height: 20px; border: 0px solid #ffff…" at bounding box center [227, 120] width 212 height 177
click at [186, 112] on icon at bounding box center [186, 113] width 4 height 4
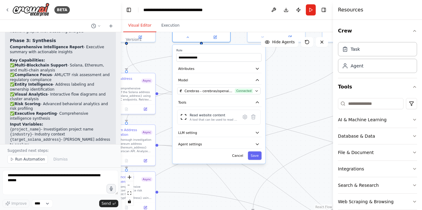
drag, startPoint x: 289, startPoint y: 184, endPoint x: 286, endPoint y: 90, distance: 93.9
click at [286, 90] on div ".deletable-edge-delete-btn { width: 20px; height: 20px; border: 0px solid #ffff…" at bounding box center [227, 120] width 212 height 177
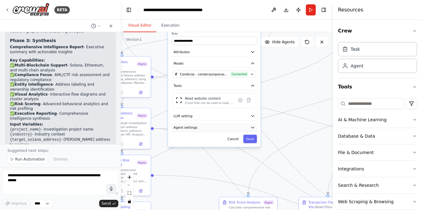
click at [236, 128] on button "Agent settings" at bounding box center [214, 127] width 85 height 9
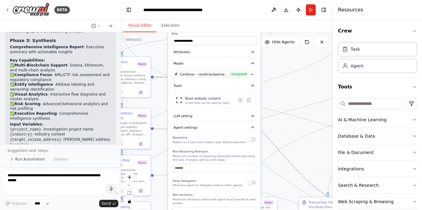
drag, startPoint x: 291, startPoint y: 163, endPoint x: 286, endPoint y: 95, distance: 68.1
click at [286, 95] on div ".deletable-edge-delete-btn { width: 20px; height: 20px; border: 0px solid #ffff…" at bounding box center [227, 120] width 212 height 177
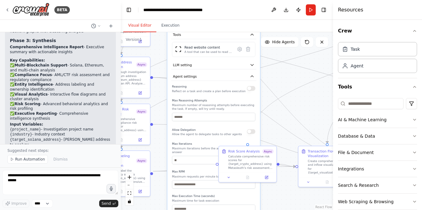
drag, startPoint x: 290, startPoint y: 139, endPoint x: 289, endPoint y: 85, distance: 54.0
click at [289, 85] on div ".deletable-edge-delete-btn { width: 20px; height: 20px; border: 0px solid #ffff…" at bounding box center [227, 120] width 212 height 177
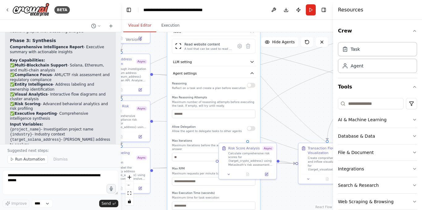
click at [250, 131] on div "Allow Delegation Allow the agent to delegate tasks to other agents" at bounding box center [213, 127] width 83 height 9
click at [250, 128] on button "button" at bounding box center [251, 128] width 8 height 5
click at [249, 86] on button "button" at bounding box center [251, 85] width 8 height 5
drag, startPoint x: 273, startPoint y: 115, endPoint x: 268, endPoint y: 85, distance: 30.1
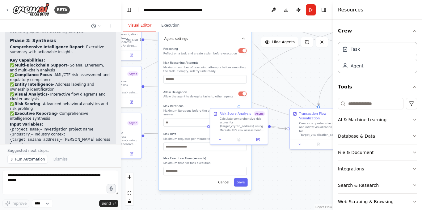
drag, startPoint x: 276, startPoint y: 111, endPoint x: 267, endPoint y: 76, distance: 36.3
click at [267, 76] on div ".deletable-edge-delete-btn { width: 20px; height: 20px; border: 0px solid #ffff…" at bounding box center [227, 120] width 212 height 177
click at [243, 179] on button "Save" at bounding box center [240, 181] width 14 height 8
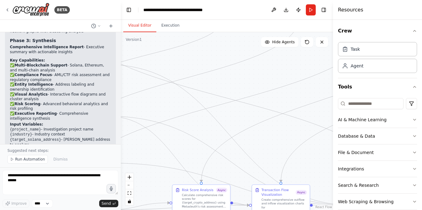
drag, startPoint x: 297, startPoint y: 66, endPoint x: 251, endPoint y: 166, distance: 109.8
click at [251, 166] on div ".deletable-edge-delete-btn { width: 20px; height: 20px; border: 0px solid #ffff…" at bounding box center [227, 120] width 212 height 177
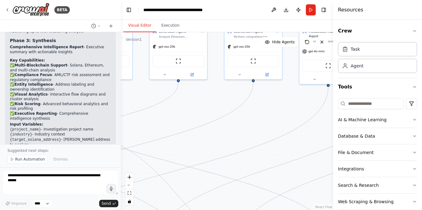
drag, startPoint x: 224, startPoint y: 66, endPoint x: 191, endPoint y: 114, distance: 57.8
click at [191, 114] on div ".deletable-edge-delete-btn { width: 20px; height: 20px; border: 0px solid #ffff…" at bounding box center [227, 120] width 212 height 177
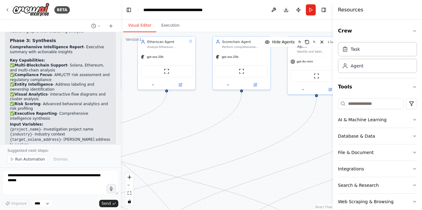
drag, startPoint x: 219, startPoint y: 107, endPoint x: 185, endPoint y: 114, distance: 34.5
click at [186, 113] on div ".deletable-edge-delete-btn { width: 20px; height: 20px; border: 0px solid #ffff…" at bounding box center [227, 120] width 212 height 177
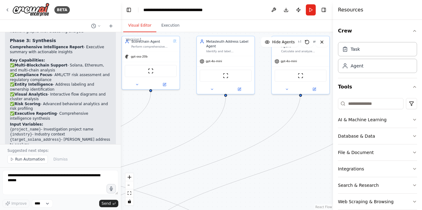
drag, startPoint x: 237, startPoint y: 115, endPoint x: 178, endPoint y: 106, distance: 59.6
click at [166, 111] on div ".deletable-edge-delete-btn { width: 20px; height: 20px; border: 0px solid #ffff…" at bounding box center [227, 120] width 212 height 177
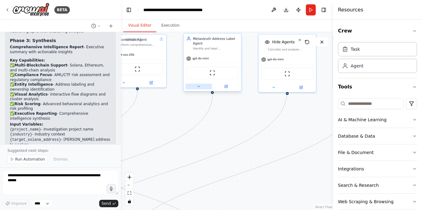
click at [195, 85] on button at bounding box center [198, 86] width 27 height 6
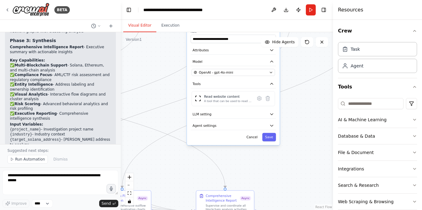
drag, startPoint x: 291, startPoint y: 139, endPoint x: 294, endPoint y: 69, distance: 69.8
click at [295, 69] on div ".deletable-edge-delete-btn { width: 20px; height: 20px; border: 0px solid #ffff…" at bounding box center [227, 120] width 212 height 177
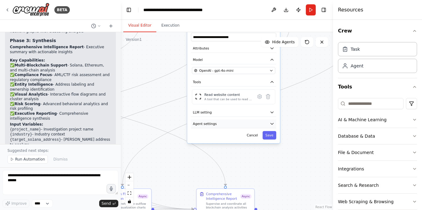
click at [266, 123] on button "Agent settings" at bounding box center [233, 123] width 85 height 9
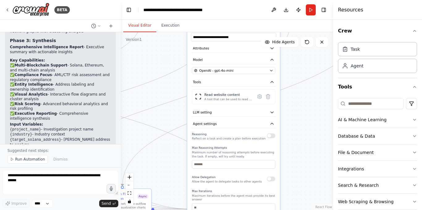
click at [273, 138] on div "Reasoning Reflect on a task and create a plan before execution" at bounding box center [233, 135] width 83 height 9
click at [270, 135] on button "button" at bounding box center [271, 135] width 8 height 5
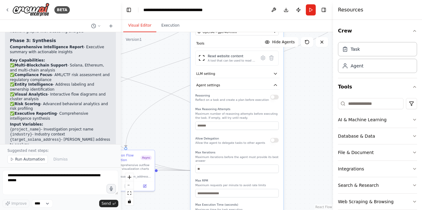
drag, startPoint x: 293, startPoint y: 169, endPoint x: 293, endPoint y: 113, distance: 55.9
click at [296, 119] on div ".deletable-edge-delete-btn { width: 20px; height: 20px; border: 0px solid #ffff…" at bounding box center [227, 120] width 212 height 177
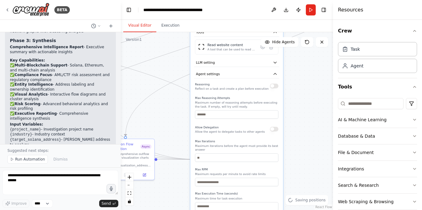
click at [273, 87] on button "button" at bounding box center [274, 85] width 8 height 5
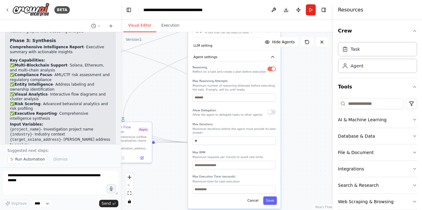
drag, startPoint x: 287, startPoint y: 134, endPoint x: 280, endPoint y: 103, distance: 32.4
click at [281, 102] on div ".deletable-edge-delete-btn { width: 20px; height: 20px; border: 0px solid #ffff…" at bounding box center [227, 120] width 212 height 177
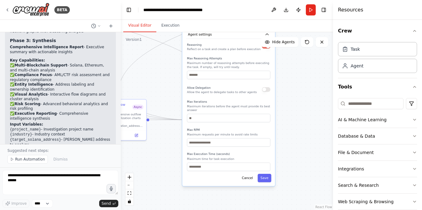
click at [265, 90] on button "button" at bounding box center [266, 89] width 8 height 5
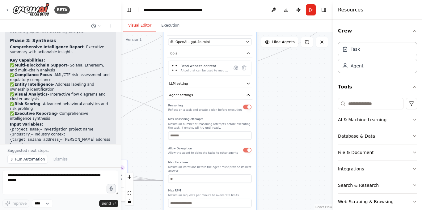
drag, startPoint x: 294, startPoint y: 59, endPoint x: 269, endPoint y: 127, distance: 73.2
click at [269, 127] on div ".deletable-edge-delete-btn { width: 20px; height: 20px; border: 0px solid #ffff…" at bounding box center [227, 120] width 212 height 177
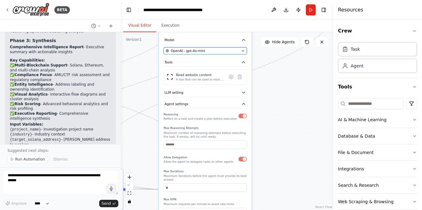
click at [198, 52] on span "OpenAI - gpt-4o-mini" at bounding box center [188, 50] width 34 height 5
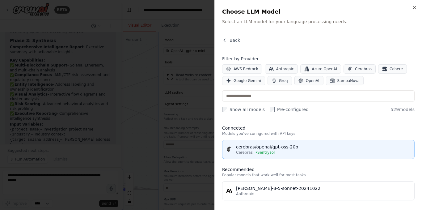
click at [278, 145] on div "cerebras/openai/gpt-oss-20b" at bounding box center [323, 147] width 174 height 6
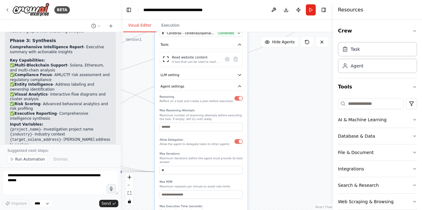
drag, startPoint x: 272, startPoint y: 155, endPoint x: 272, endPoint y: 75, distance: 79.6
click at [272, 75] on div ".deletable-edge-delete-btn { width: 20px; height: 20px; border: 0px solid #ffff…" at bounding box center [227, 120] width 212 height 177
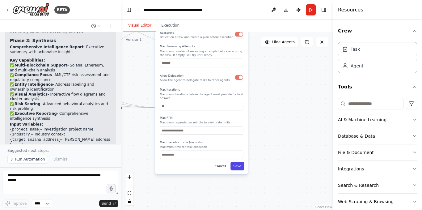
click at [236, 162] on button "Save" at bounding box center [237, 165] width 14 height 8
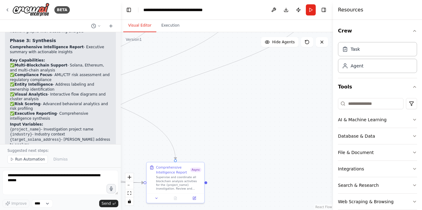
drag, startPoint x: 264, startPoint y: 80, endPoint x: 243, endPoint y: 148, distance: 71.7
click at [244, 147] on div ".deletable-edge-delete-btn { width: 20px; height: 20px; border: 0px solid #ffff…" at bounding box center [227, 120] width 212 height 177
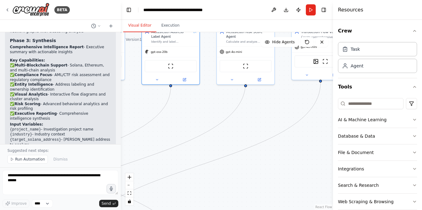
drag, startPoint x: 210, startPoint y: 61, endPoint x: 209, endPoint y: 140, distance: 79.0
click at [217, 150] on div ".deletable-edge-delete-btn { width: 20px; height: 20px; border: 0px solid #ffff…" at bounding box center [227, 120] width 212 height 177
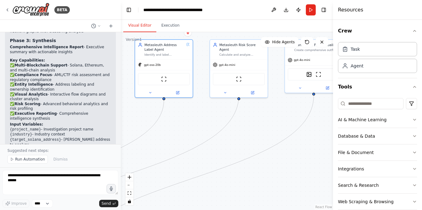
drag, startPoint x: 198, startPoint y: 103, endPoint x: 182, endPoint y: 111, distance: 17.1
click at [182, 111] on div ".deletable-edge-delete-btn { width: 20px; height: 20px; border: 0px solid #ffff…" at bounding box center [227, 120] width 212 height 177
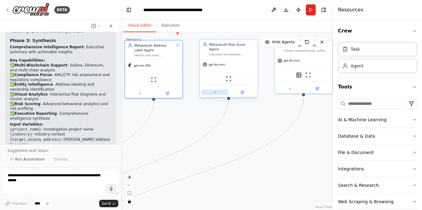
click at [215, 90] on icon at bounding box center [215, 92] width 4 height 4
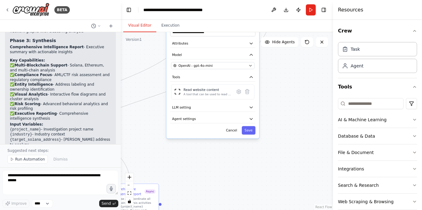
drag, startPoint x: 306, startPoint y: 137, endPoint x: 277, endPoint y: 63, distance: 79.3
click at [277, 63] on div ".deletable-edge-delete-btn { width: 20px; height: 20px; border: 0px solid #ffff…" at bounding box center [227, 120] width 212 height 177
click at [235, 63] on button "OpenAI - gpt-4o-mini" at bounding box center [212, 65] width 83 height 7
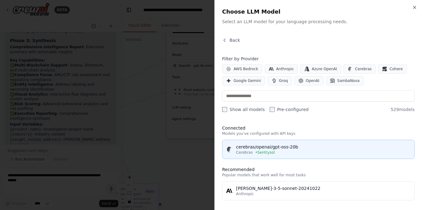
click at [260, 146] on div "cerebras/openai/gpt-oss-20b" at bounding box center [323, 147] width 174 height 6
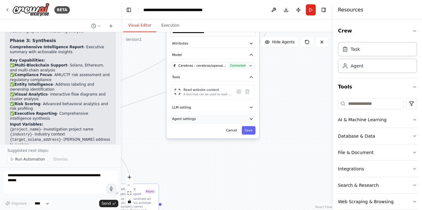
click at [253, 115] on button "Agent settings" at bounding box center [212, 119] width 85 height 9
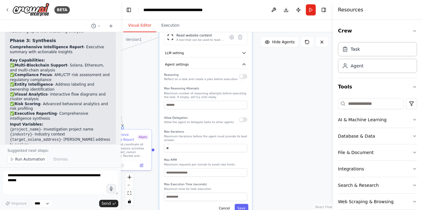
drag, startPoint x: 286, startPoint y: 140, endPoint x: 278, endPoint y: 78, distance: 62.6
click at [278, 78] on div ".deletable-edge-delete-btn { width: 20px; height: 20px; border: 0px solid #ffff…" at bounding box center [227, 120] width 212 height 177
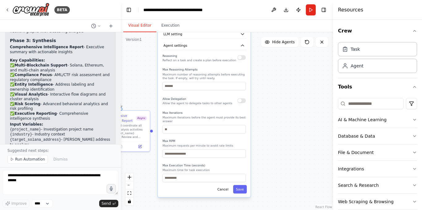
click at [243, 99] on div "Allow Delegation Allow the agent to delegate tasks to other agents" at bounding box center [203, 100] width 83 height 9
click at [242, 98] on button "button" at bounding box center [241, 100] width 8 height 5
click at [241, 55] on button "button" at bounding box center [241, 57] width 8 height 5
click at [243, 98] on button "button" at bounding box center [241, 100] width 8 height 5
click at [240, 185] on button "Save" at bounding box center [240, 189] width 14 height 8
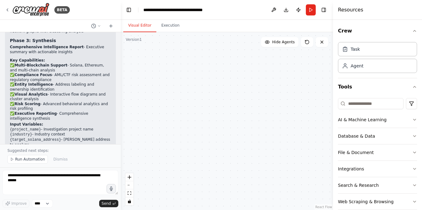
drag, startPoint x: 246, startPoint y: 106, endPoint x: 243, endPoint y: 181, distance: 74.4
click at [243, 181] on div ".deletable-edge-delete-btn { width: 20px; height: 20px; border: 0px solid #ffff…" at bounding box center [227, 120] width 212 height 177
drag, startPoint x: 226, startPoint y: 44, endPoint x: 222, endPoint y: 155, distance: 110.6
click at [222, 155] on div ".deletable-edge-delete-btn { width: 20px; height: 20px; border: 0px solid #ffff…" at bounding box center [227, 120] width 212 height 177
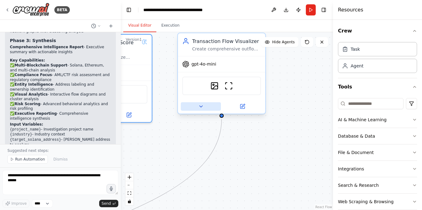
click at [199, 106] on icon at bounding box center [200, 107] width 3 height 2
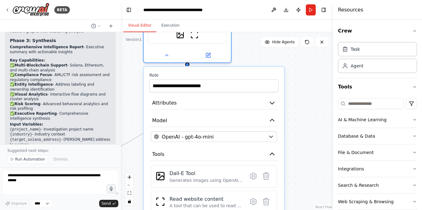
drag, startPoint x: 307, startPoint y: 86, endPoint x: 274, endPoint y: 35, distance: 60.0
click at [274, 36] on div ".deletable-edge-delete-btn { width: 20px; height: 20px; border: 0px solid #ffff…" at bounding box center [227, 120] width 212 height 177
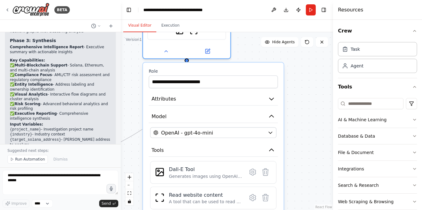
drag, startPoint x: 286, startPoint y: 160, endPoint x: 288, endPoint y: 115, distance: 45.1
click at [288, 115] on div ".deletable-edge-delete-btn { width: 20px; height: 20px; border: 0px solid #ffff…" at bounding box center [227, 120] width 212 height 177
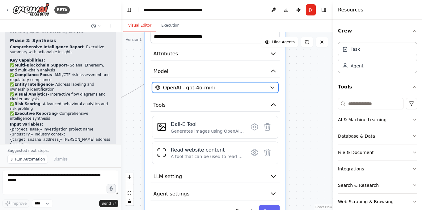
click at [267, 86] on button "OpenAI - gpt-4o-mini" at bounding box center [215, 87] width 126 height 10
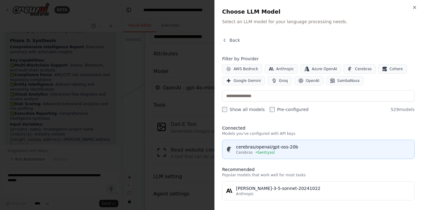
click at [248, 152] on span "Cerebras" at bounding box center [244, 152] width 17 height 5
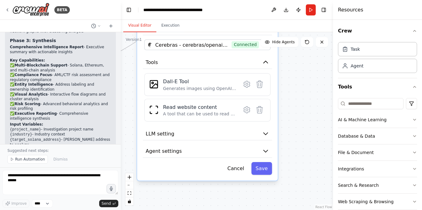
drag, startPoint x: 311, startPoint y: 149, endPoint x: 299, endPoint y: 92, distance: 58.9
click at [299, 94] on div ".deletable-edge-delete-btn { width: 20px; height: 20px; border: 0px solid #ffff…" at bounding box center [227, 120] width 212 height 177
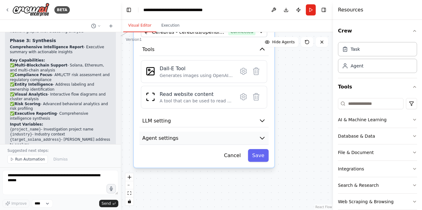
click at [215, 136] on button "Agent settings" at bounding box center [203, 137] width 129 height 13
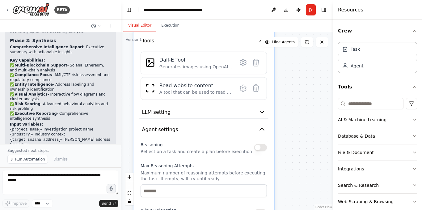
drag, startPoint x: 290, startPoint y: 172, endPoint x: 292, endPoint y: 113, distance: 58.4
click at [292, 113] on div ".deletable-edge-delete-btn { width: 20px; height: 20px; border: 0px solid #ffff…" at bounding box center [227, 120] width 212 height 177
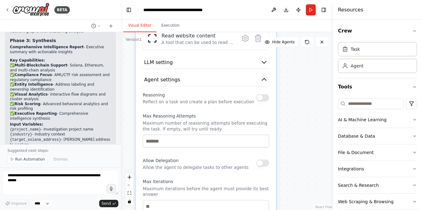
click at [263, 99] on button "button" at bounding box center [262, 97] width 13 height 7
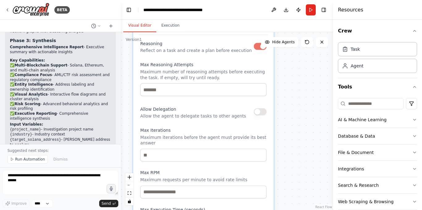
drag, startPoint x: 302, startPoint y: 162, endPoint x: 301, endPoint y: 94, distance: 67.6
click at [301, 95] on div ".deletable-edge-delete-btn { width: 20px; height: 20px; border: 0px solid #ffff…" at bounding box center [227, 120] width 212 height 177
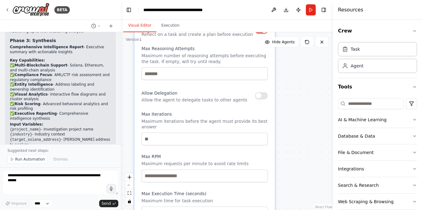
click at [260, 96] on button "button" at bounding box center [261, 95] width 13 height 7
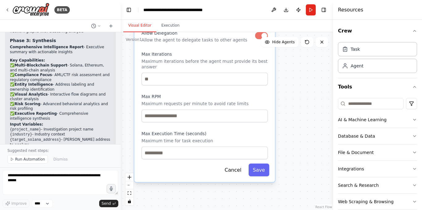
drag, startPoint x: 287, startPoint y: 165, endPoint x: 287, endPoint y: 99, distance: 65.1
click at [287, 99] on div ".deletable-edge-delete-btn { width: 20px; height: 20px; border: 0px solid #ffff…" at bounding box center [227, 120] width 212 height 177
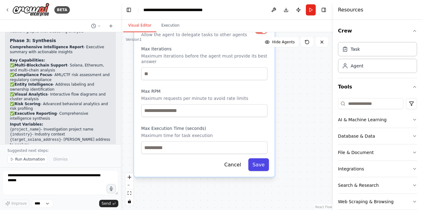
click at [265, 159] on button "Save" at bounding box center [258, 164] width 21 height 13
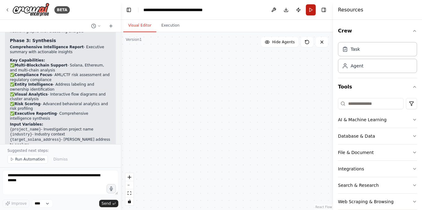
click at [309, 11] on button "Run" at bounding box center [311, 9] width 10 height 11
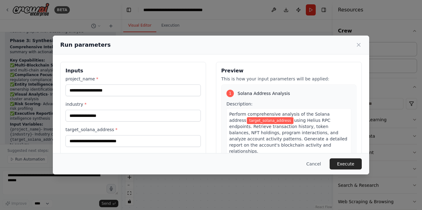
scroll to position [31, 0]
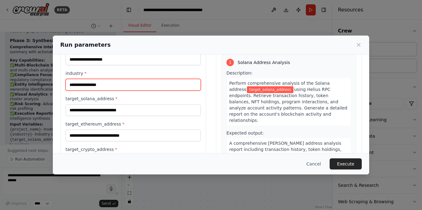
click at [120, 86] on input "industry *" at bounding box center [132, 85] width 135 height 12
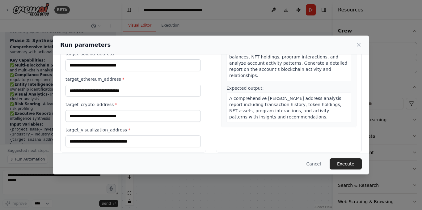
scroll to position [82, 0]
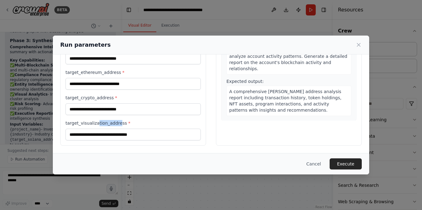
drag, startPoint x: 116, startPoint y: 120, endPoint x: 96, endPoint y: 119, distance: 20.1
click at [96, 119] on div "project_name * industry * target_solana_address * target_ethereum_address * tar…" at bounding box center [132, 66] width 135 height 147
click at [93, 96] on label "target_crypto_address *" at bounding box center [132, 97] width 135 height 6
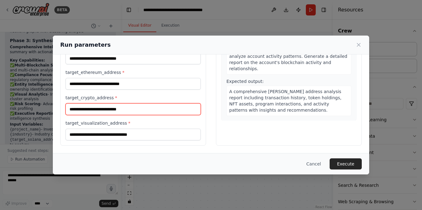
click at [93, 103] on input "target_crypto_address *" at bounding box center [132, 109] width 135 height 12
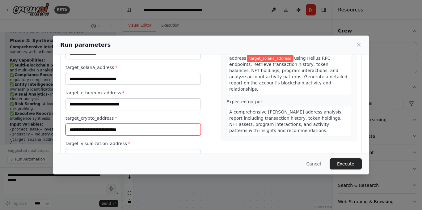
scroll to position [52, 0]
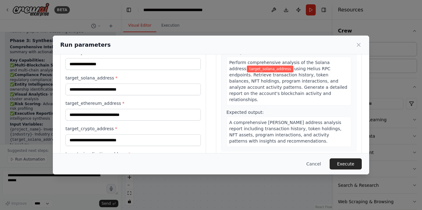
click at [101, 101] on label "target_ethereum_address *" at bounding box center [132, 103] width 135 height 6
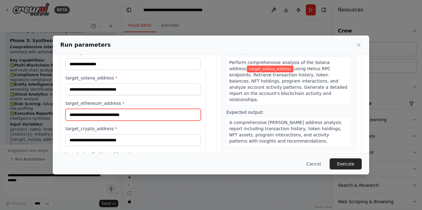
click at [101, 109] on input "target_ethereum_address *" at bounding box center [132, 115] width 135 height 12
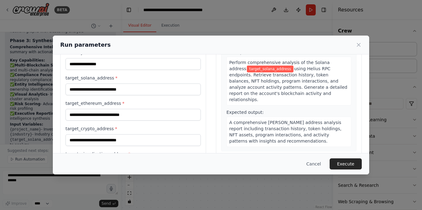
click at [86, 80] on label "target_solana_address *" at bounding box center [132, 78] width 135 height 6
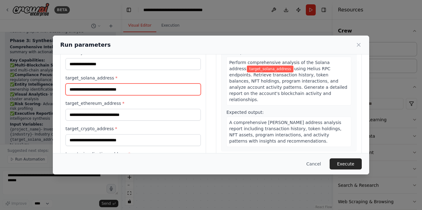
click at [86, 83] on input "target_solana_address *" at bounding box center [132, 89] width 135 height 12
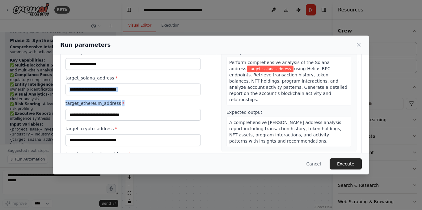
drag, startPoint x: 153, startPoint y: 81, endPoint x: 155, endPoint y: 100, distance: 19.3
click at [155, 100] on div "project_name * industry * target_solana_address * target_ethereum_address * tar…" at bounding box center [132, 97] width 135 height 147
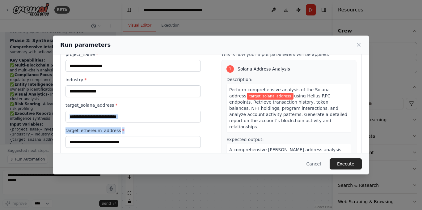
scroll to position [0, 0]
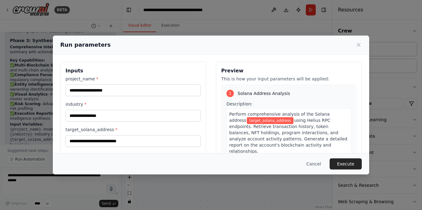
click at [72, 102] on label "industry *" at bounding box center [132, 104] width 135 height 6
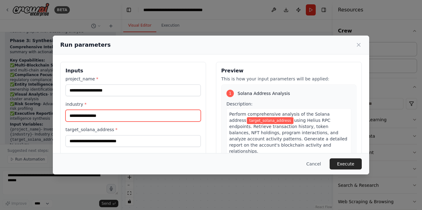
click at [72, 110] on input "industry *" at bounding box center [132, 116] width 135 height 12
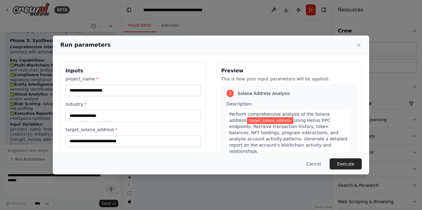
click at [81, 78] on label "project_name *" at bounding box center [132, 79] width 135 height 6
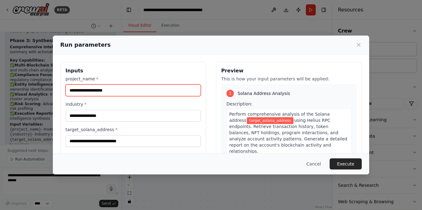
click at [81, 84] on input "project_name *" at bounding box center [132, 90] width 135 height 12
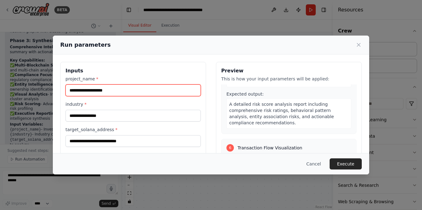
scroll to position [556, 0]
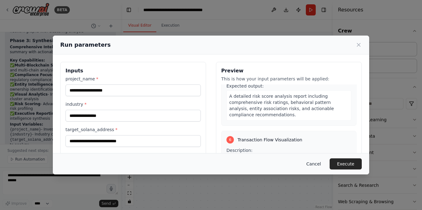
click at [319, 161] on button "Cancel" at bounding box center [313, 163] width 24 height 11
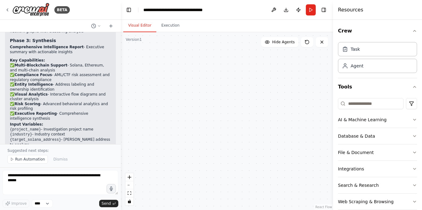
drag, startPoint x: 169, startPoint y: 70, endPoint x: 274, endPoint y: 168, distance: 143.9
click at [274, 168] on div ".deletable-edge-delete-btn { width: 20px; height: 20px; border: 0px solid #ffff…" at bounding box center [227, 120] width 212 height 177
drag, startPoint x: 168, startPoint y: 71, endPoint x: 289, endPoint y: 163, distance: 152.2
click at [289, 163] on div ".deletable-edge-delete-btn { width: 20px; height: 20px; border: 0px solid #ffff…" at bounding box center [227, 120] width 212 height 177
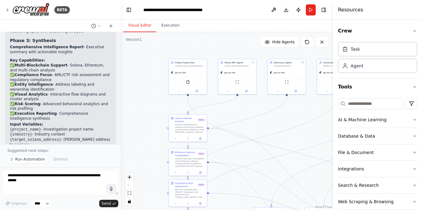
drag, startPoint x: 166, startPoint y: 109, endPoint x: 291, endPoint y: 113, distance: 125.7
click at [291, 113] on div ".deletable-edge-delete-btn { width: 20px; height: 20px; border: 0px solid #ffff…" at bounding box center [227, 120] width 212 height 177
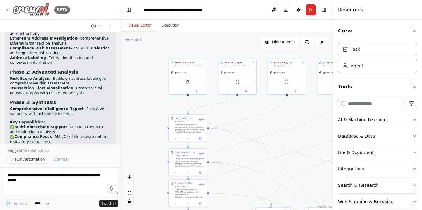
click at [8, 13] on div "BETA" at bounding box center [37, 10] width 65 height 14
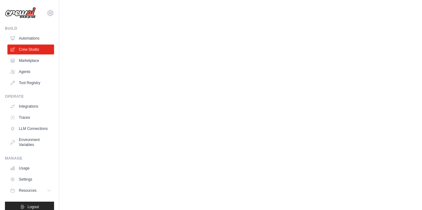
click at [84, 15] on body "[EMAIL_ADDRESS][DOMAIN_NAME] Settings Build Automations Crew Studio" at bounding box center [211, 105] width 422 height 210
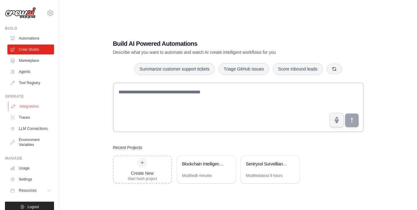
click at [32, 108] on link "Integrations" at bounding box center [31, 106] width 47 height 10
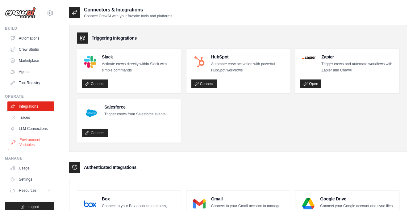
click at [31, 148] on link "Environment Variables" at bounding box center [31, 142] width 47 height 15
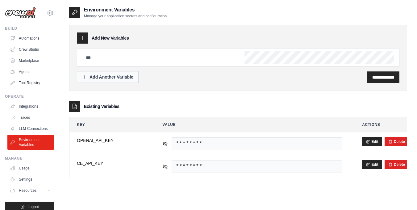
click at [131, 77] on div "Add Another Variable" at bounding box center [107, 77] width 51 height 6
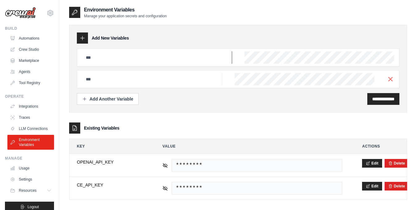
click at [100, 62] on input "text" at bounding box center [157, 57] width 150 height 12
paste input "**********"
type input "**********"
click at [107, 64] on input "text" at bounding box center [157, 57] width 150 height 12
click at [104, 64] on input "text" at bounding box center [157, 57] width 150 height 12
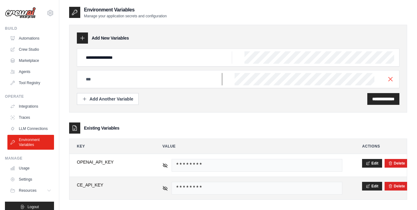
paste input "**********"
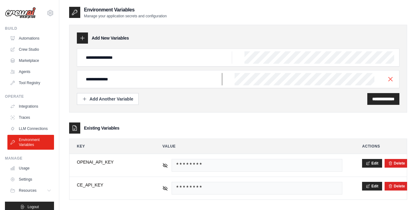
type input "**********"
click at [256, 37] on div "Add New Variables" at bounding box center [238, 37] width 323 height 11
click at [95, 97] on div "Add Another Variable" at bounding box center [107, 98] width 51 height 6
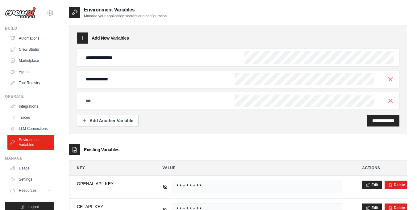
click at [116, 64] on input "text" at bounding box center [157, 57] width 150 height 12
paste input "**********"
type input "**********"
click at [155, 94] on div "**********" at bounding box center [238, 101] width 323 height 18
click at [110, 124] on button "Add Another Variable" at bounding box center [108, 120] width 62 height 12
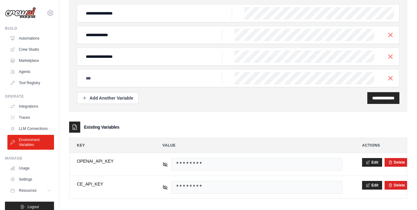
scroll to position [49, 0]
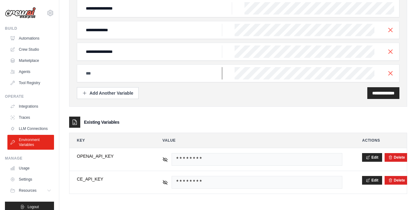
click at [118, 15] on input "text" at bounding box center [157, 8] width 150 height 12
paste input "**********"
type input "**********"
click at [190, 15] on input "**********" at bounding box center [157, 8] width 150 height 12
click at [125, 94] on div "Add Another Variable" at bounding box center [107, 93] width 51 height 6
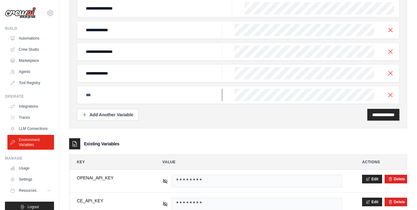
click at [113, 15] on input "text" at bounding box center [157, 8] width 150 height 12
paste input "**********"
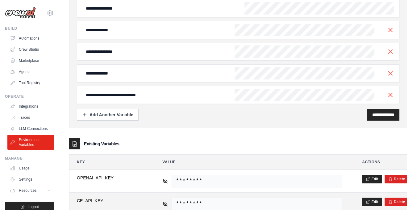
type input "**********"
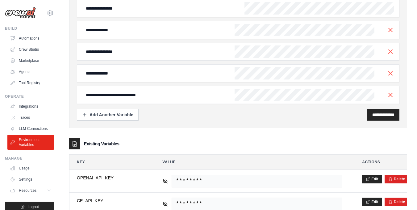
click at [168, 121] on div "**********" at bounding box center [238, 52] width 338 height 152
click at [141, 116] on div "**********" at bounding box center [238, 115] width 323 height 12
click at [136, 116] on button "Add Another Variable" at bounding box center [108, 114] width 62 height 12
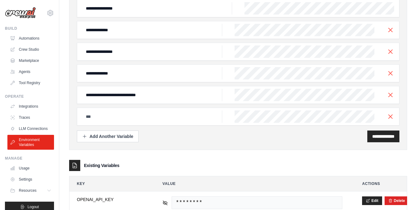
click at [144, 108] on div at bounding box center [238, 116] width 323 height 18
click at [110, 15] on input "text" at bounding box center [157, 8] width 150 height 12
paste input "**********"
type input "**********"
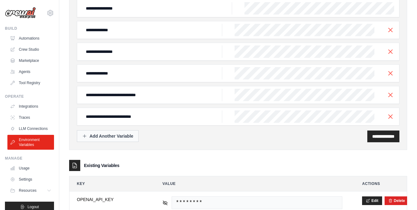
click at [113, 135] on div "Add Another Variable" at bounding box center [107, 136] width 51 height 6
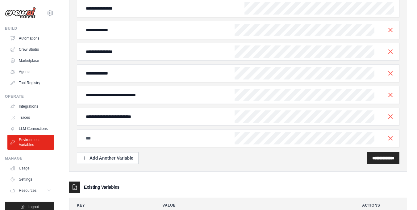
click at [127, 15] on input "text" at bounding box center [157, 8] width 150 height 12
paste input "**********"
type input "**********"
click at [162, 165] on div "**********" at bounding box center [238, 74] width 338 height 196
click at [373, 158] on input "**********" at bounding box center [383, 158] width 22 height 6
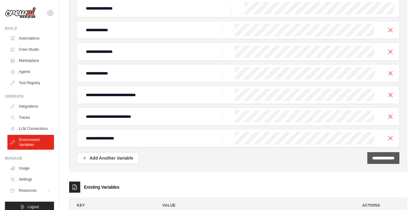
click at [372, 155] on input "**********" at bounding box center [383, 158] width 22 height 6
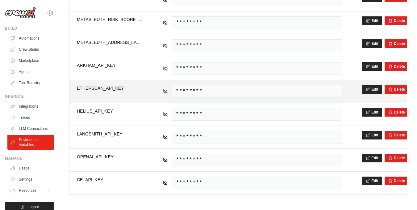
scroll to position [165, 0]
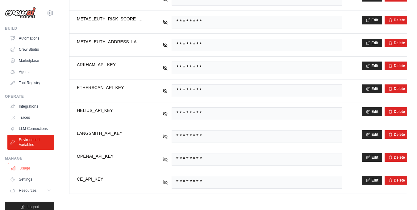
click at [30, 171] on link "Usage" at bounding box center [31, 168] width 47 height 10
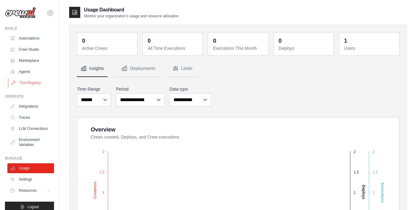
click at [44, 80] on link "Tool Registry" at bounding box center [31, 83] width 47 height 10
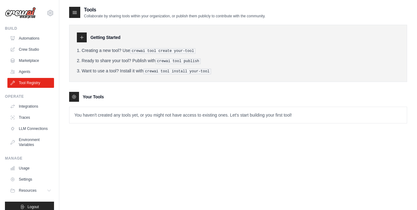
click at [82, 40] on div at bounding box center [82, 37] width 10 height 10
click at [169, 61] on pre "crewai tool publish" at bounding box center [178, 61] width 45 height 6
click at [167, 70] on pre "crewai tool install your-tool" at bounding box center [178, 72] width 68 height 6
click at [33, 130] on link "LLM Connections" at bounding box center [31, 128] width 47 height 10
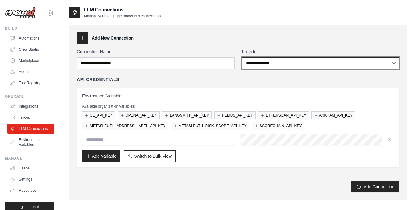
click at [304, 61] on select "**********" at bounding box center [321, 63] width 158 height 12
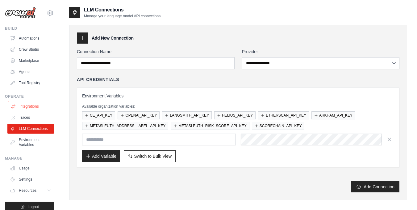
click at [28, 104] on link "Integrations" at bounding box center [31, 106] width 47 height 10
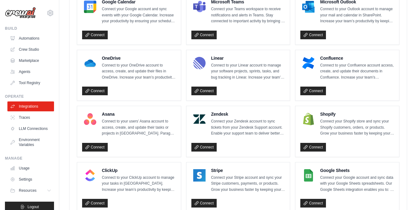
scroll to position [432, 0]
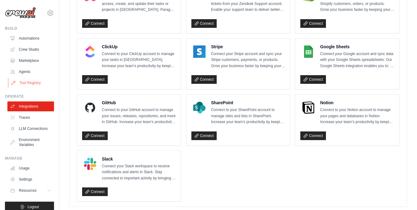
click at [26, 85] on link "Tool Registry" at bounding box center [31, 83] width 47 height 10
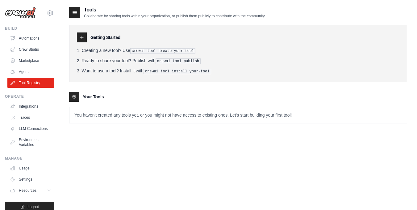
click at [74, 96] on icon at bounding box center [73, 96] width 1 height 1
click at [89, 115] on p "You haven't created any tools yet, or you might not have access to existing one…" at bounding box center [237, 115] width 337 height 16
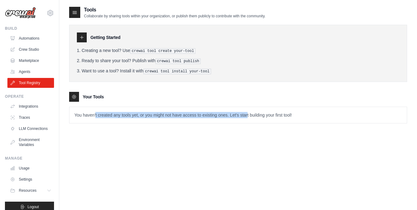
drag, startPoint x: 96, startPoint y: 116, endPoint x: 277, endPoint y: 116, distance: 181.2
click at [277, 116] on p "You haven't created any tools yet, or you might not have access to existing one…" at bounding box center [237, 115] width 337 height 16
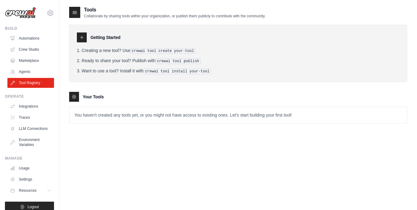
click at [294, 115] on p "You haven't created any tools yet, or you might not have access to existing one…" at bounding box center [237, 115] width 337 height 16
click at [174, 61] on pre "crewai tool publish" at bounding box center [178, 61] width 45 height 6
click at [22, 71] on link "Agents" at bounding box center [31, 72] width 47 height 10
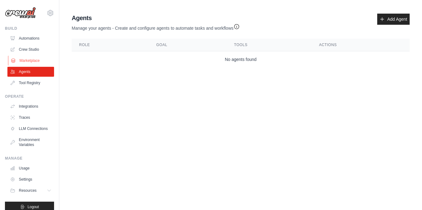
click at [26, 62] on link "Marketplace" at bounding box center [31, 61] width 47 height 10
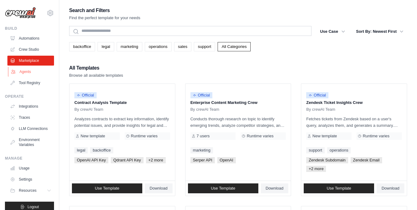
click at [27, 69] on link "Agents" at bounding box center [31, 72] width 47 height 10
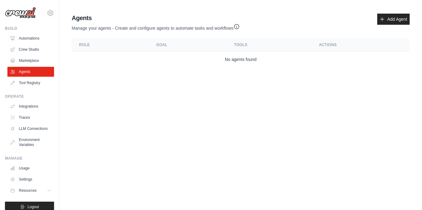
click at [411, 15] on div "Agents Manage your agents - Create and configure agents to automate tasks and w…" at bounding box center [240, 40] width 343 height 59
click at [396, 21] on link "Add Agent" at bounding box center [393, 19] width 32 height 11
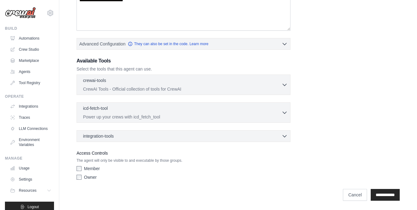
scroll to position [122, 0]
click at [202, 85] on p "CrewAI Tools - Official collection of tools for CrewAI" at bounding box center [182, 88] width 198 height 6
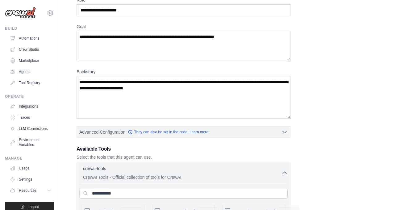
scroll to position [62, 0]
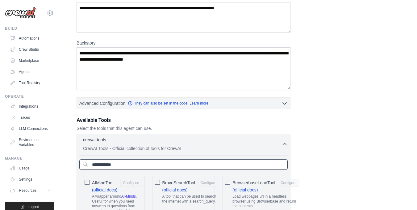
click at [215, 165] on input "text" at bounding box center [183, 164] width 208 height 10
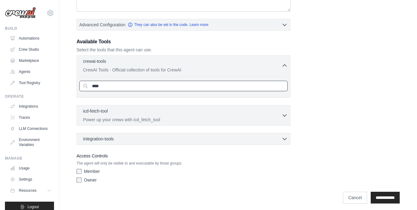
scroll to position [144, 0]
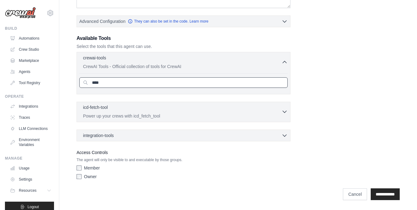
type input "****"
click at [159, 109] on div "icd-fetch-tool 0 selected" at bounding box center [182, 107] width 198 height 7
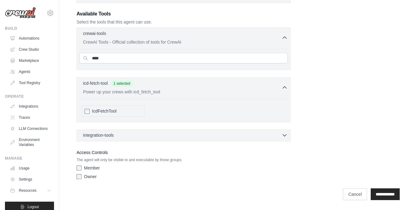
click at [152, 137] on div "integration-tools 0 selected" at bounding box center [185, 135] width 205 height 6
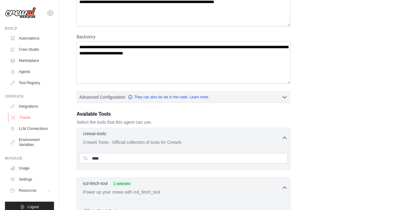
scroll to position [0, 0]
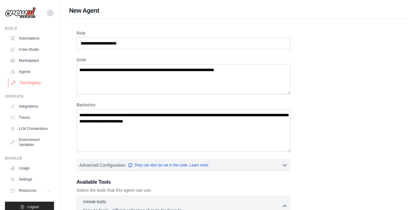
click at [27, 82] on link "Tool Registry" at bounding box center [31, 83] width 47 height 10
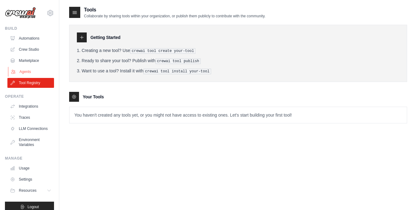
click at [23, 73] on link "Agents" at bounding box center [31, 72] width 47 height 10
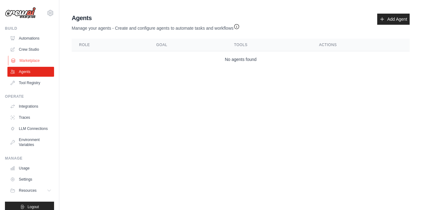
click at [23, 57] on link "Marketplace" at bounding box center [31, 61] width 47 height 10
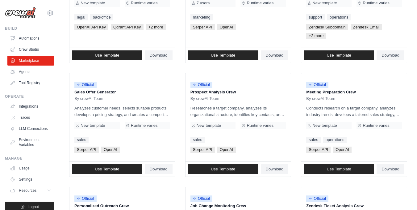
scroll to position [123, 0]
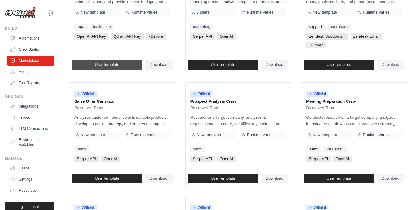
click at [113, 63] on span "Use Template" at bounding box center [107, 64] width 24 height 5
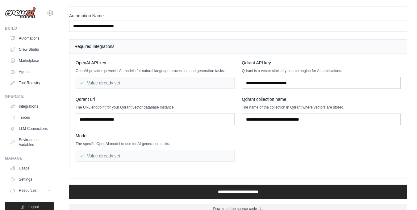
scroll to position [31, 0]
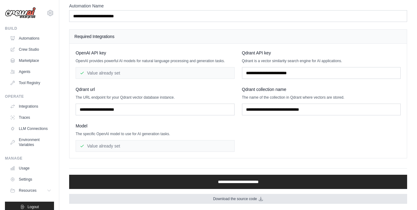
click at [214, 199] on span "Download the source code" at bounding box center [235, 198] width 44 height 5
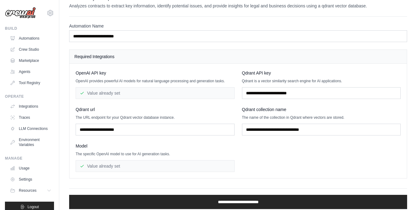
scroll to position [0, 0]
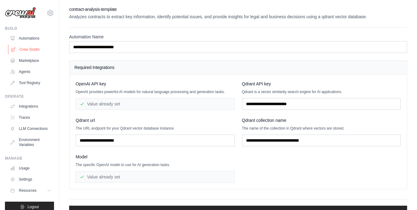
click at [26, 46] on link "Crew Studio" at bounding box center [31, 49] width 47 height 10
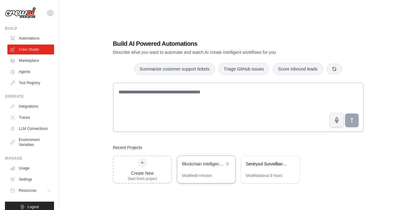
click at [192, 173] on div "Modified 9 minutes" at bounding box center [197, 175] width 30 height 5
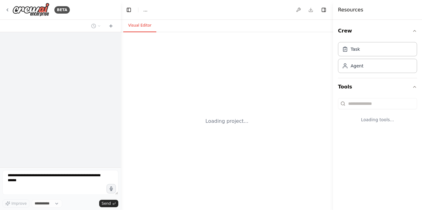
select select "****"
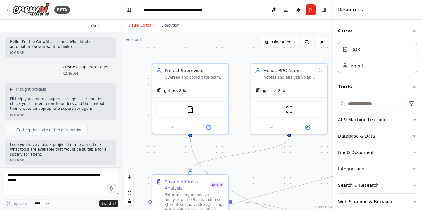
scroll to position [2889, 0]
